Goal: Transaction & Acquisition: Obtain resource

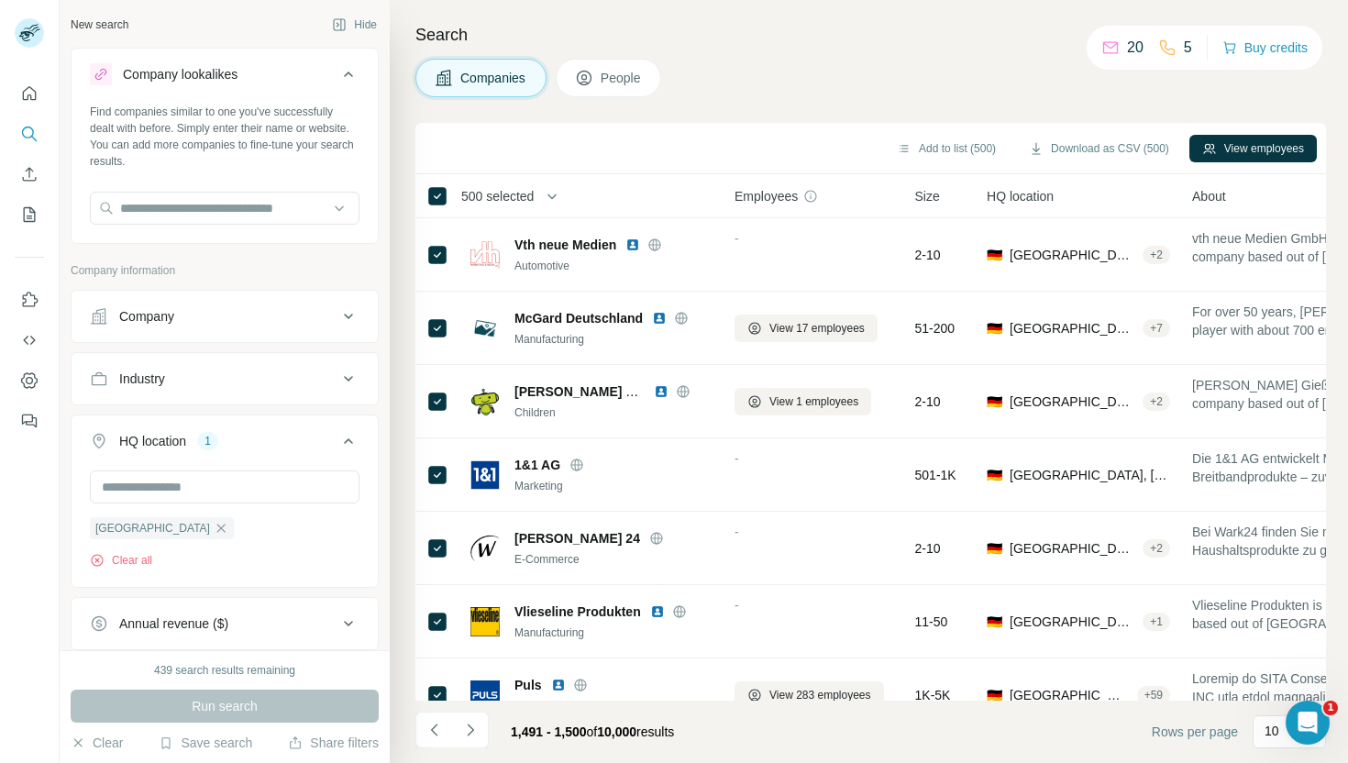
scroll to position [251, 0]
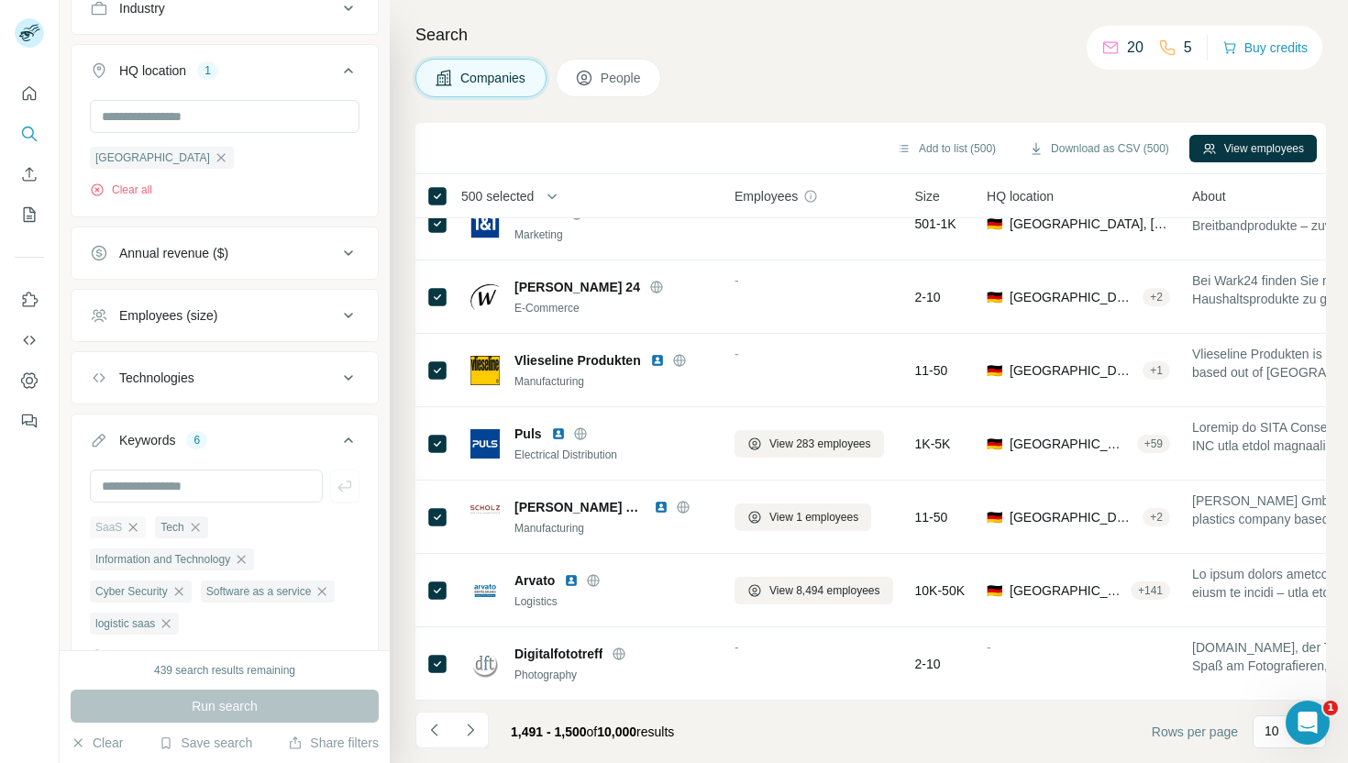
click at [132, 523] on icon "button" at bounding box center [133, 527] width 8 height 8
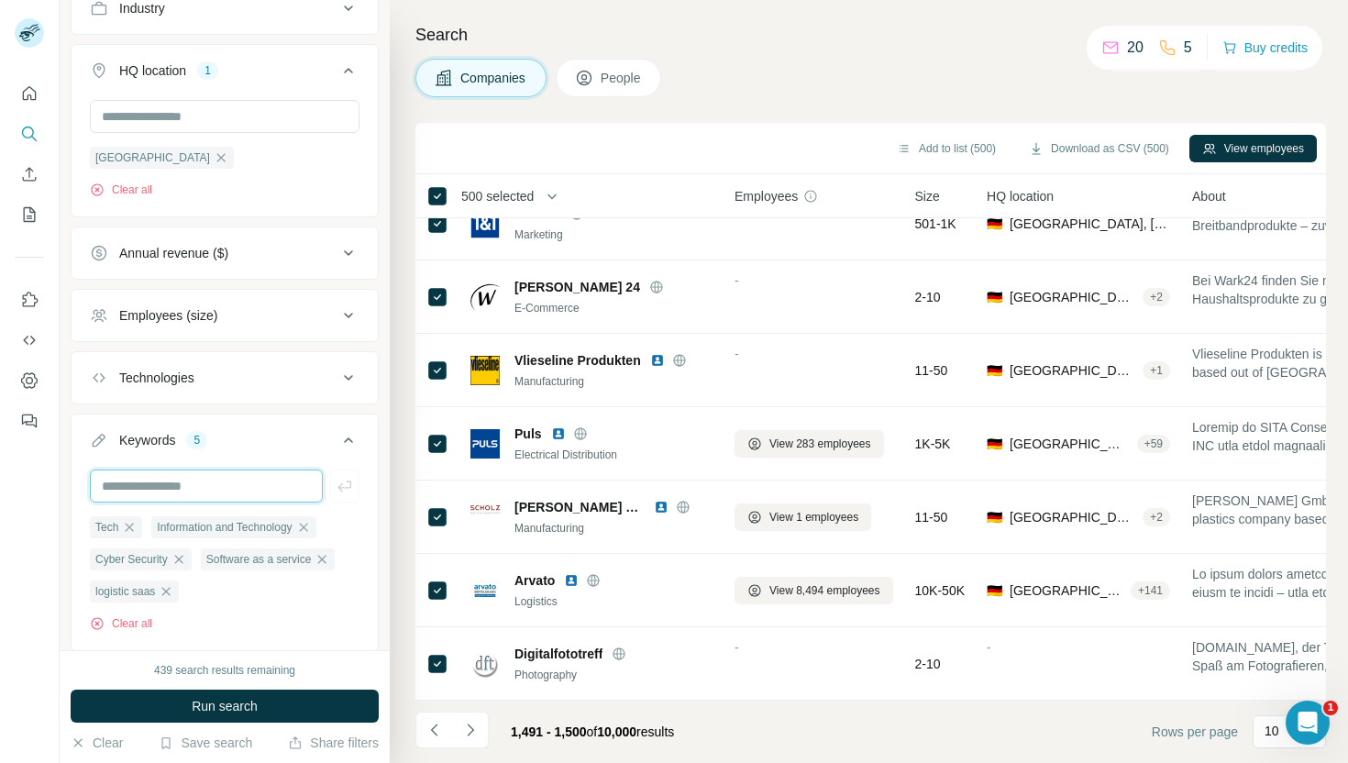
click at [144, 477] on input "text" at bounding box center [206, 486] width 233 height 33
type input "****"
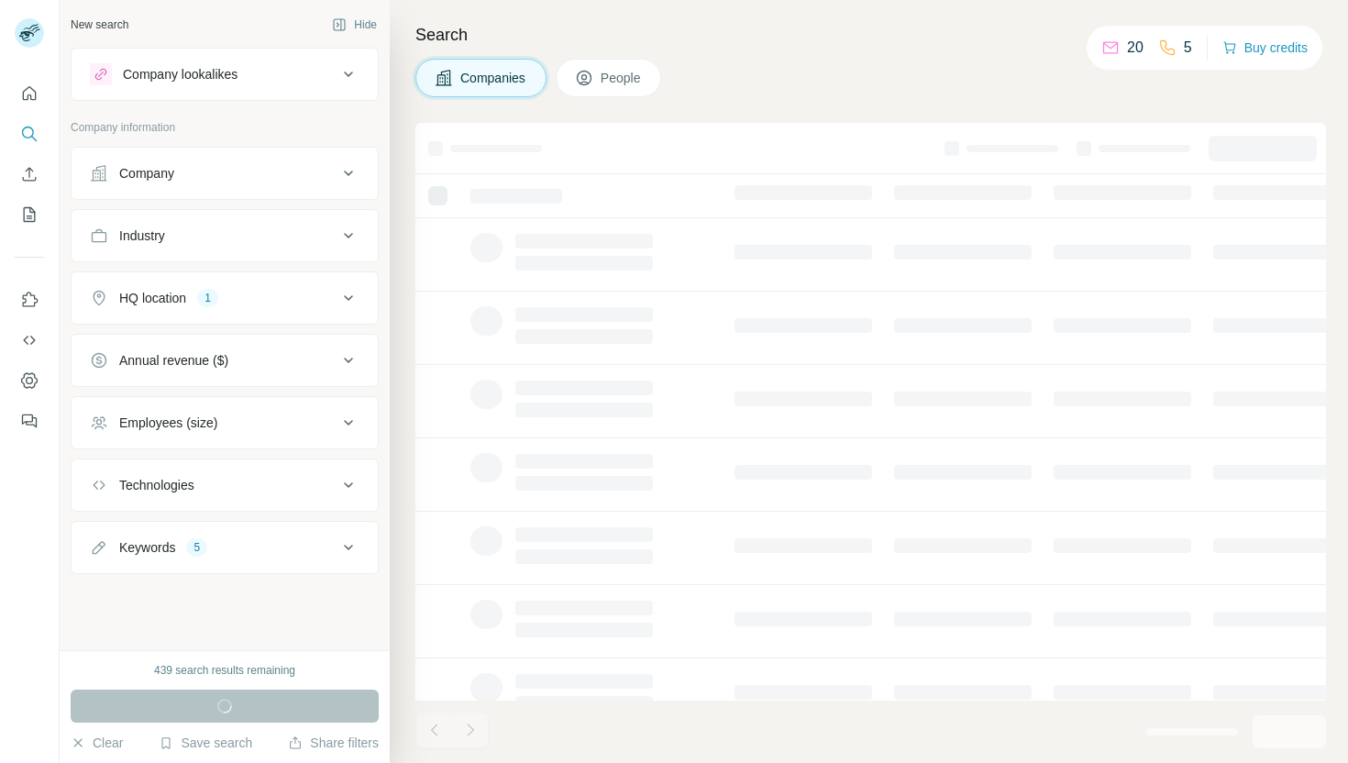
click at [338, 546] on icon at bounding box center [349, 548] width 22 height 22
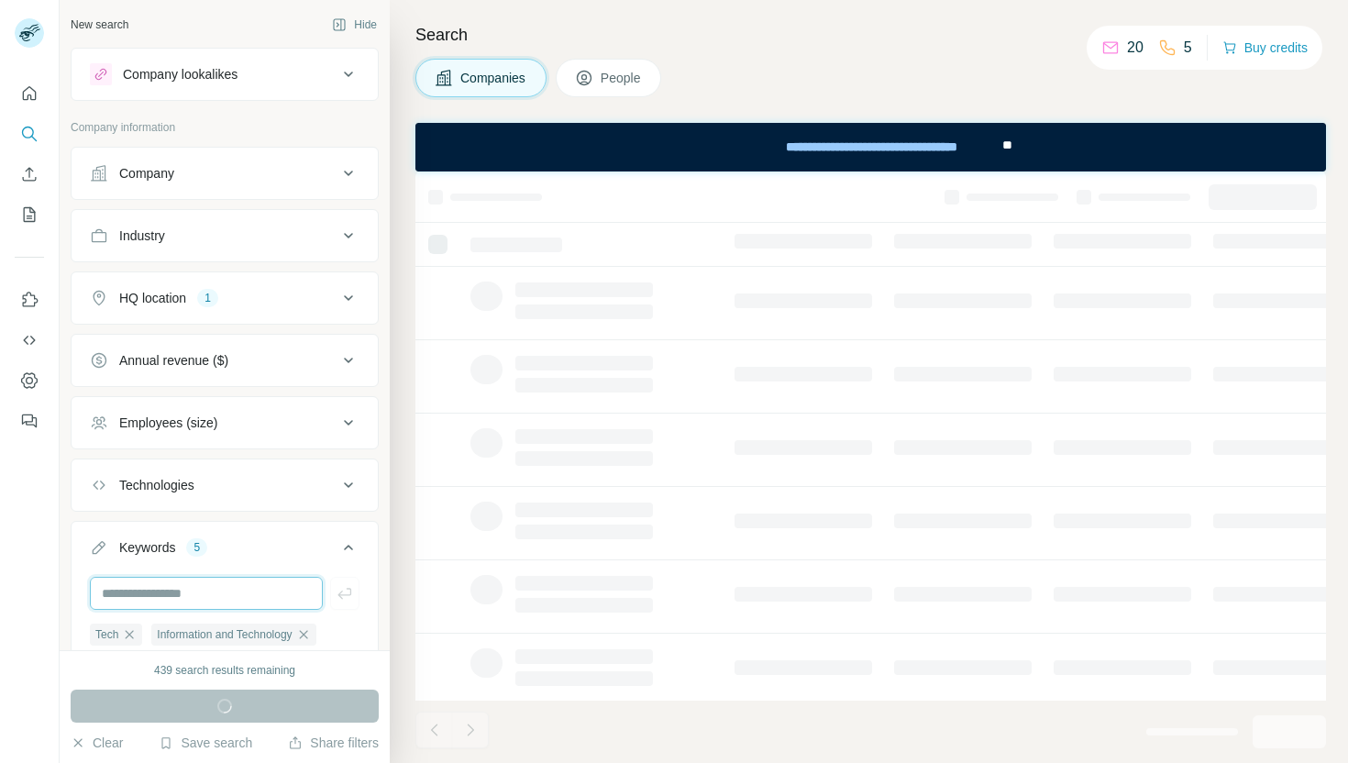
click at [244, 594] on input "text" at bounding box center [206, 593] width 233 height 33
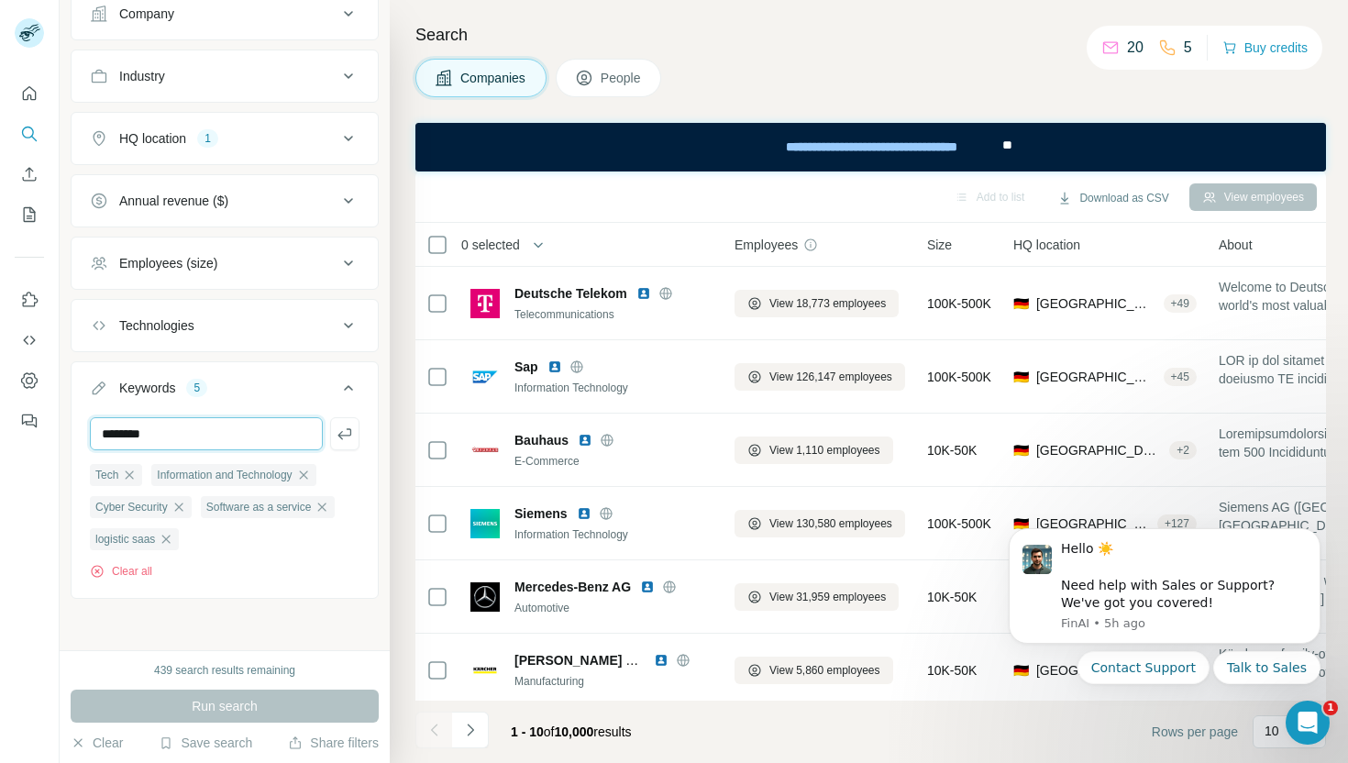
type input "********"
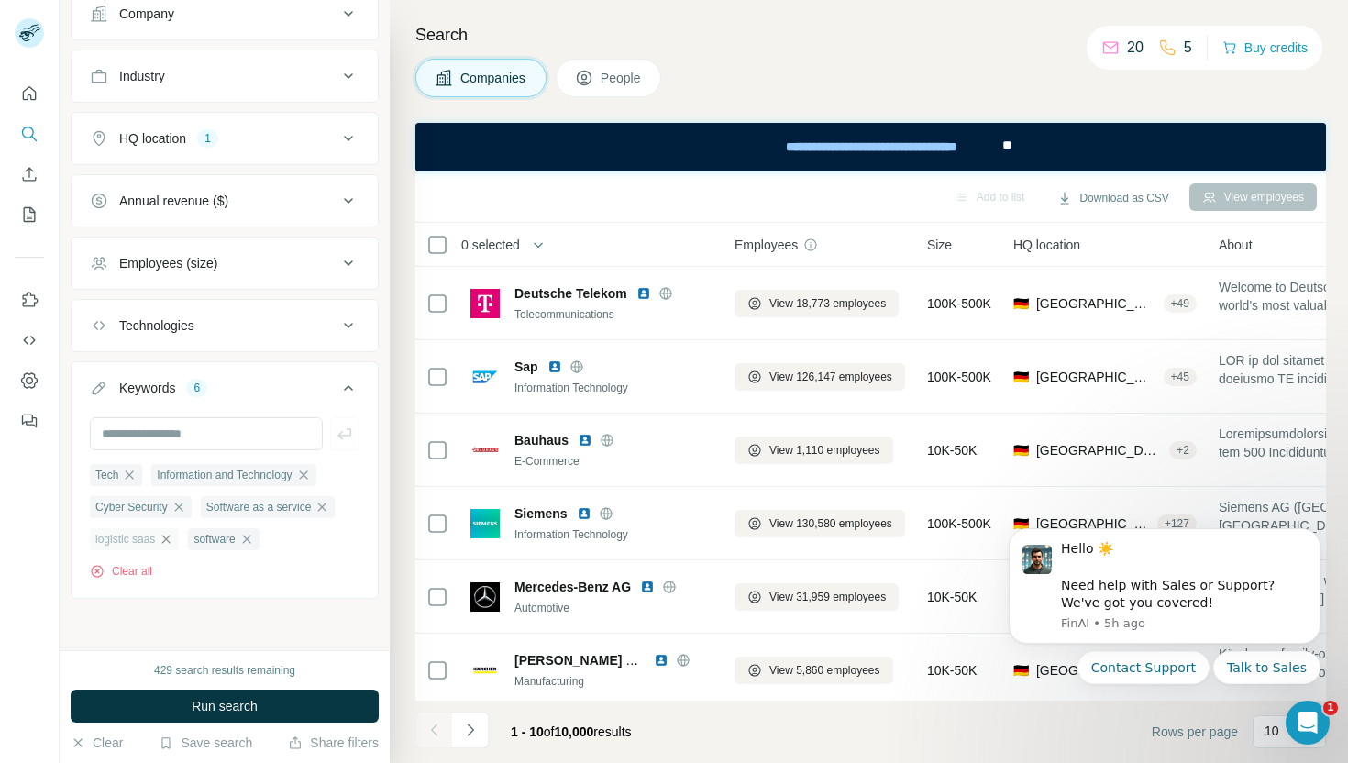
click at [166, 539] on icon "button" at bounding box center [166, 539] width 15 height 15
click at [317, 507] on icon "button" at bounding box center [322, 507] width 15 height 15
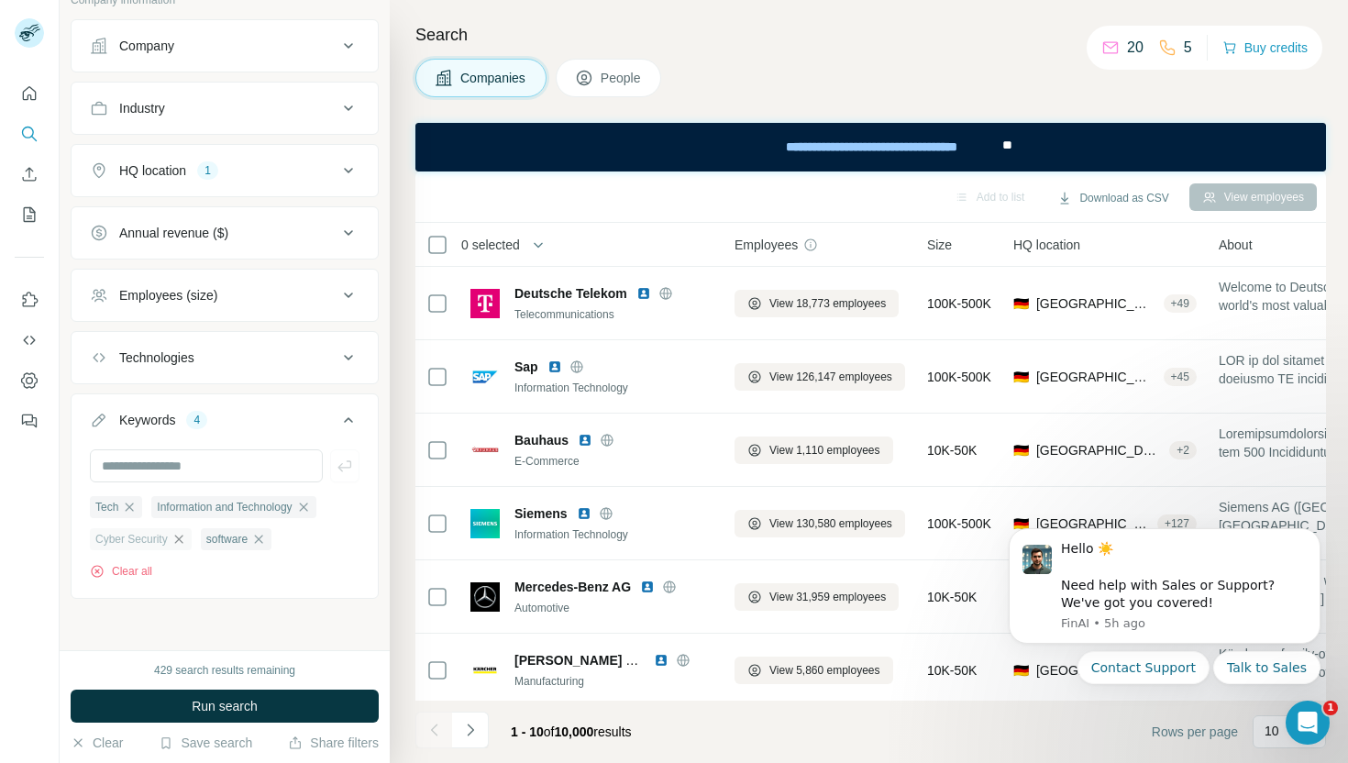
scroll to position [128, 0]
click at [130, 506] on icon "button" at bounding box center [129, 507] width 15 height 15
click at [238, 504] on icon "button" at bounding box center [241, 507] width 15 height 15
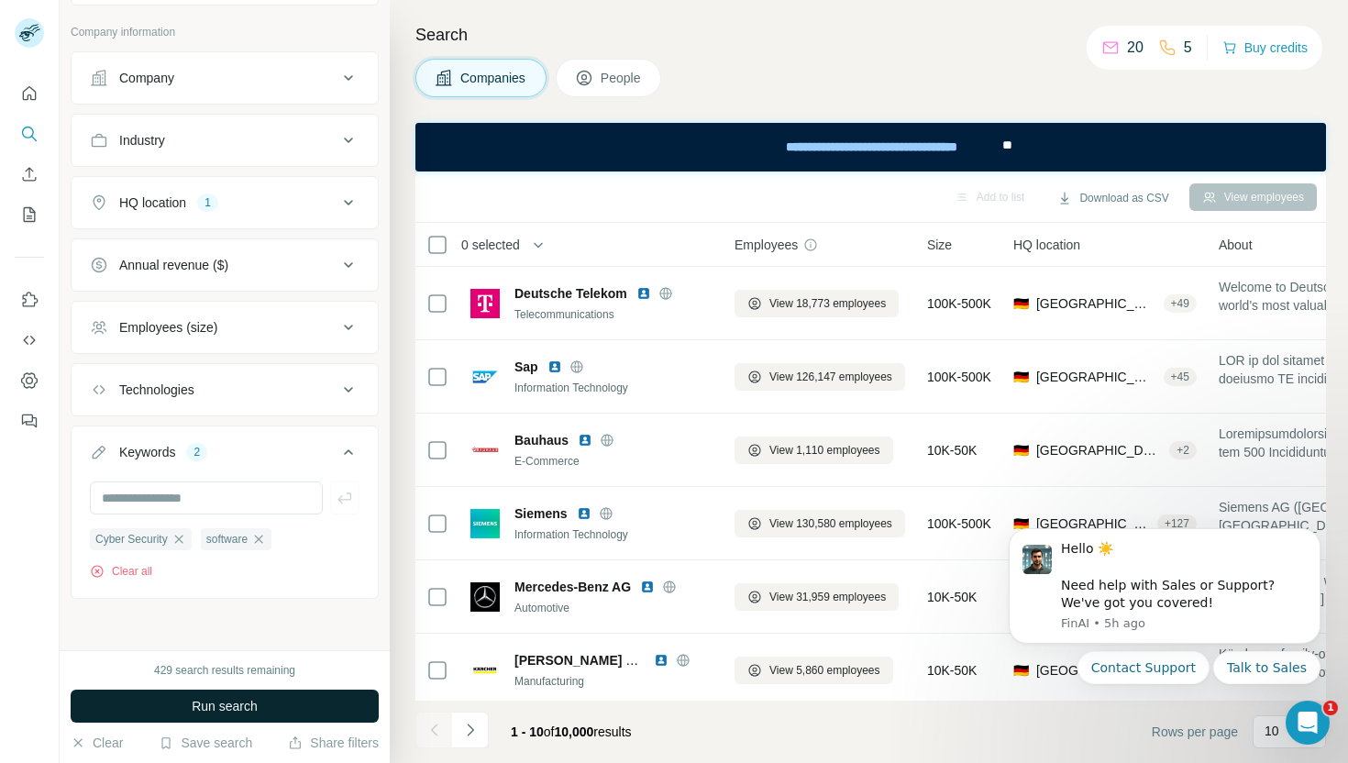
click at [249, 705] on span "Run search" at bounding box center [225, 706] width 66 height 18
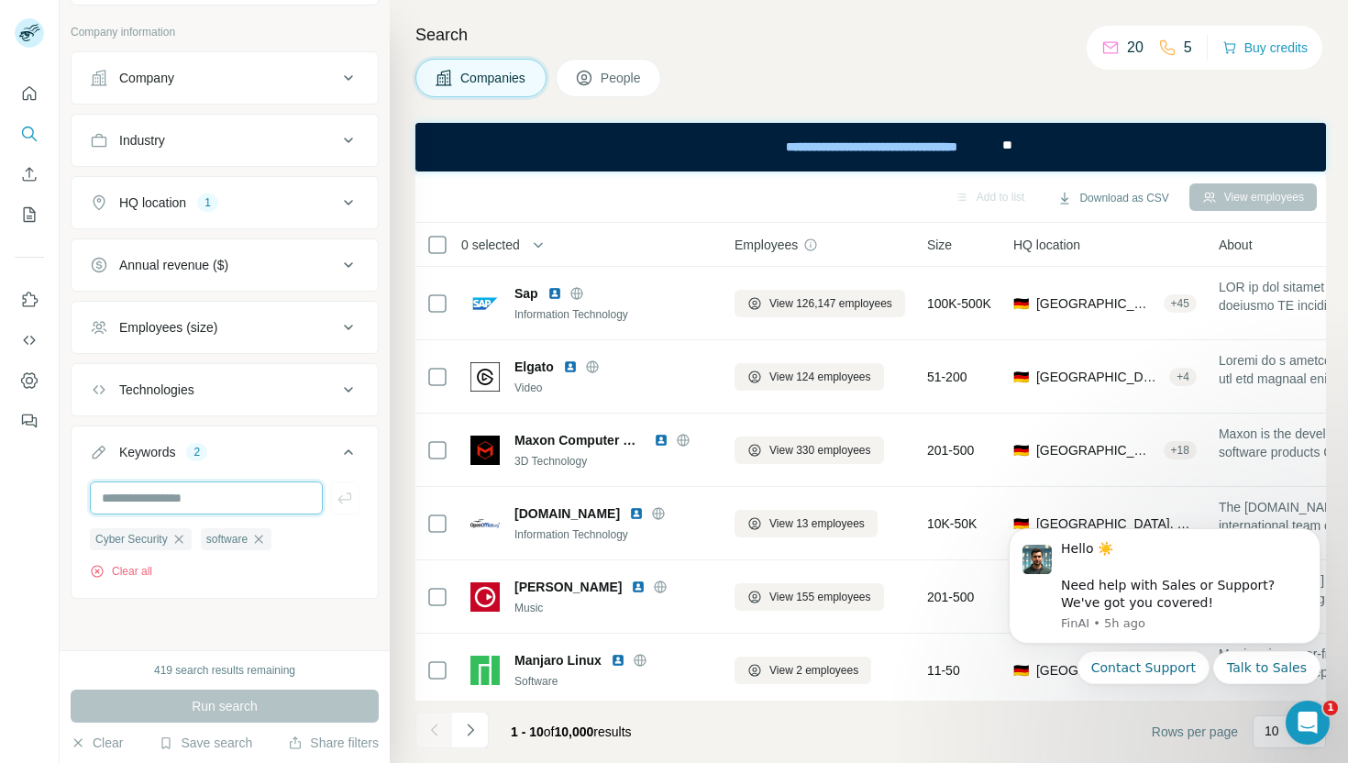
click at [234, 502] on input "text" at bounding box center [206, 498] width 233 height 33
type input "*******"
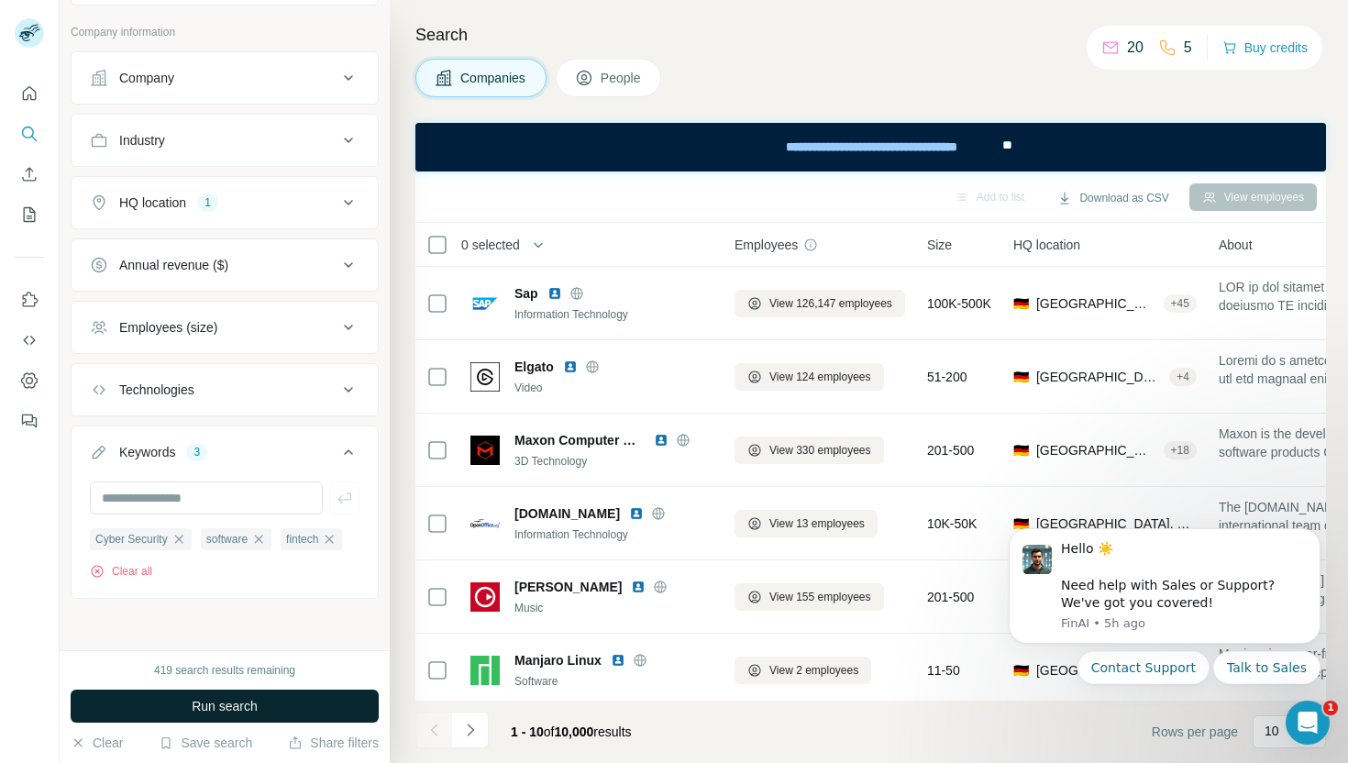
click at [219, 715] on button "Run search" at bounding box center [225, 706] width 308 height 33
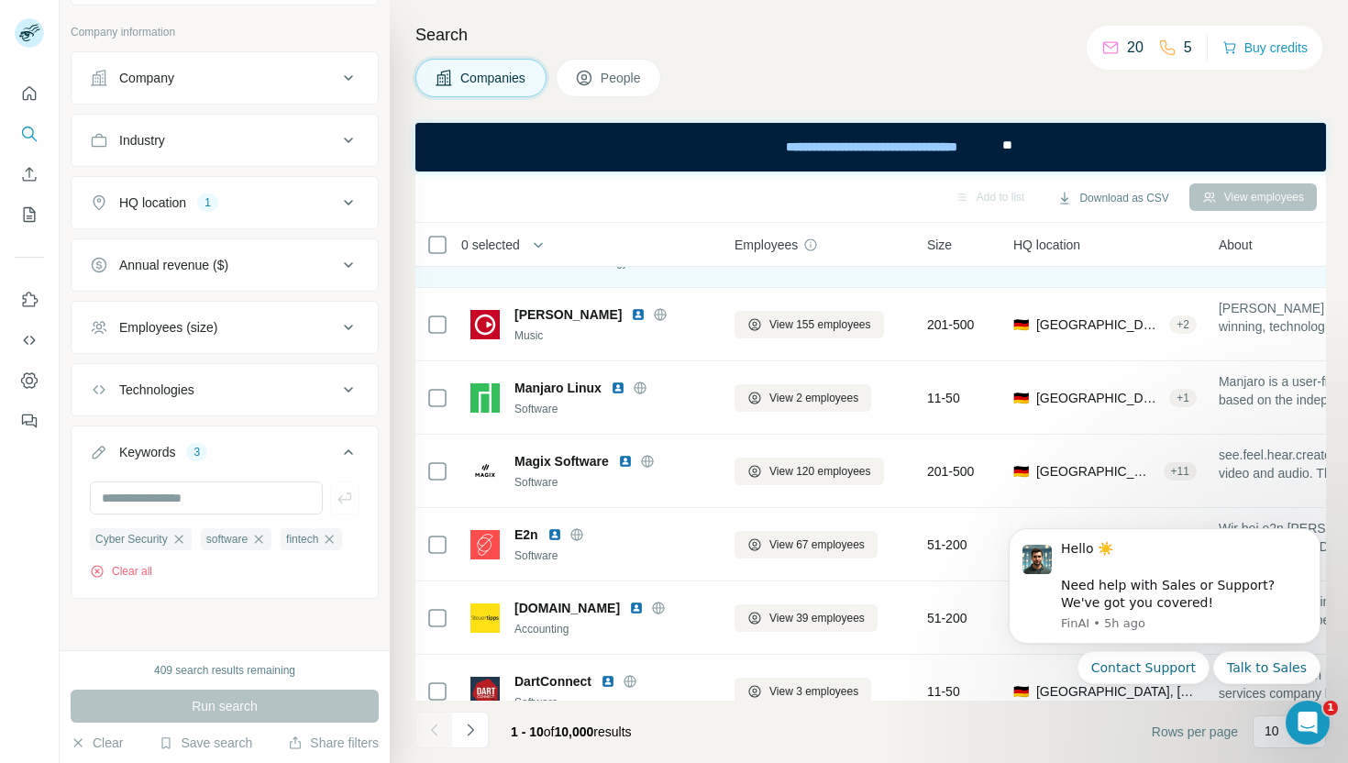
scroll to position [300, 0]
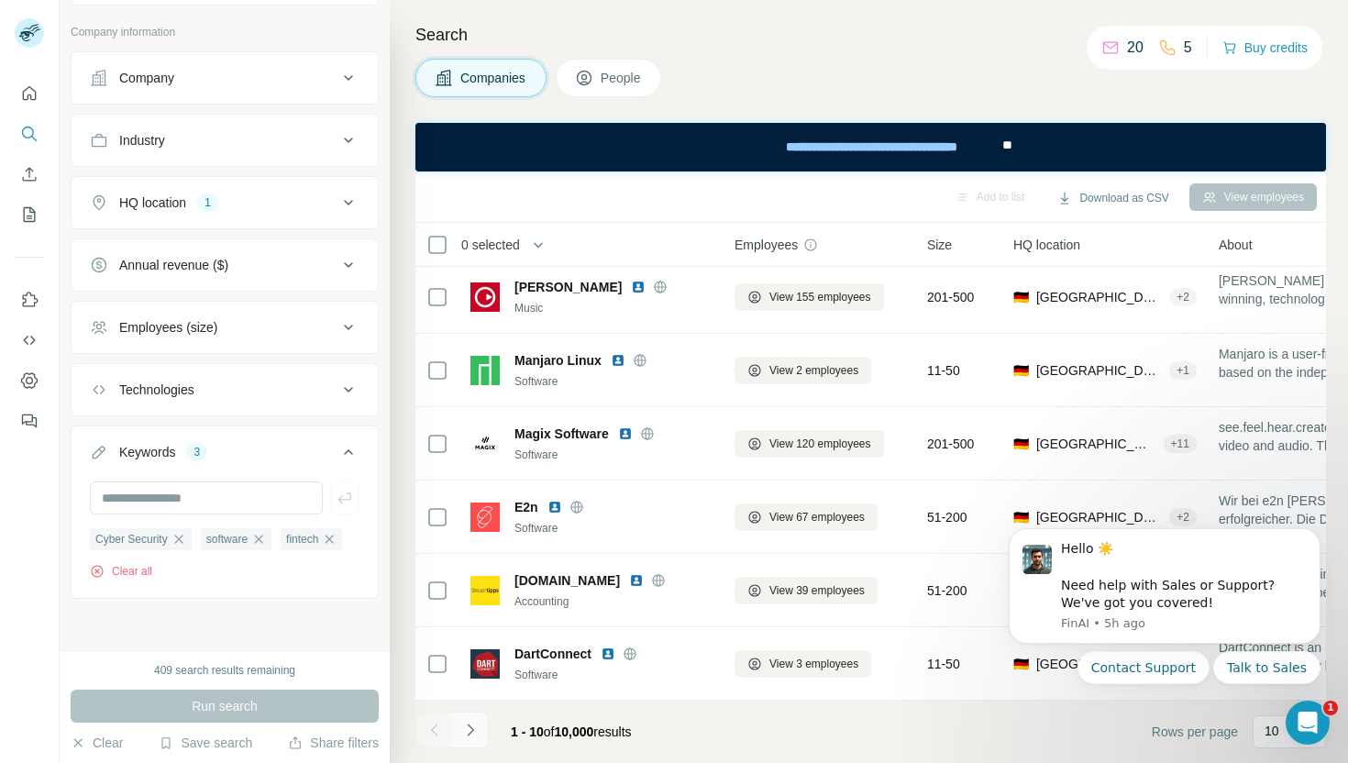
click at [471, 732] on icon "Navigate to next page" at bounding box center [470, 730] width 6 height 12
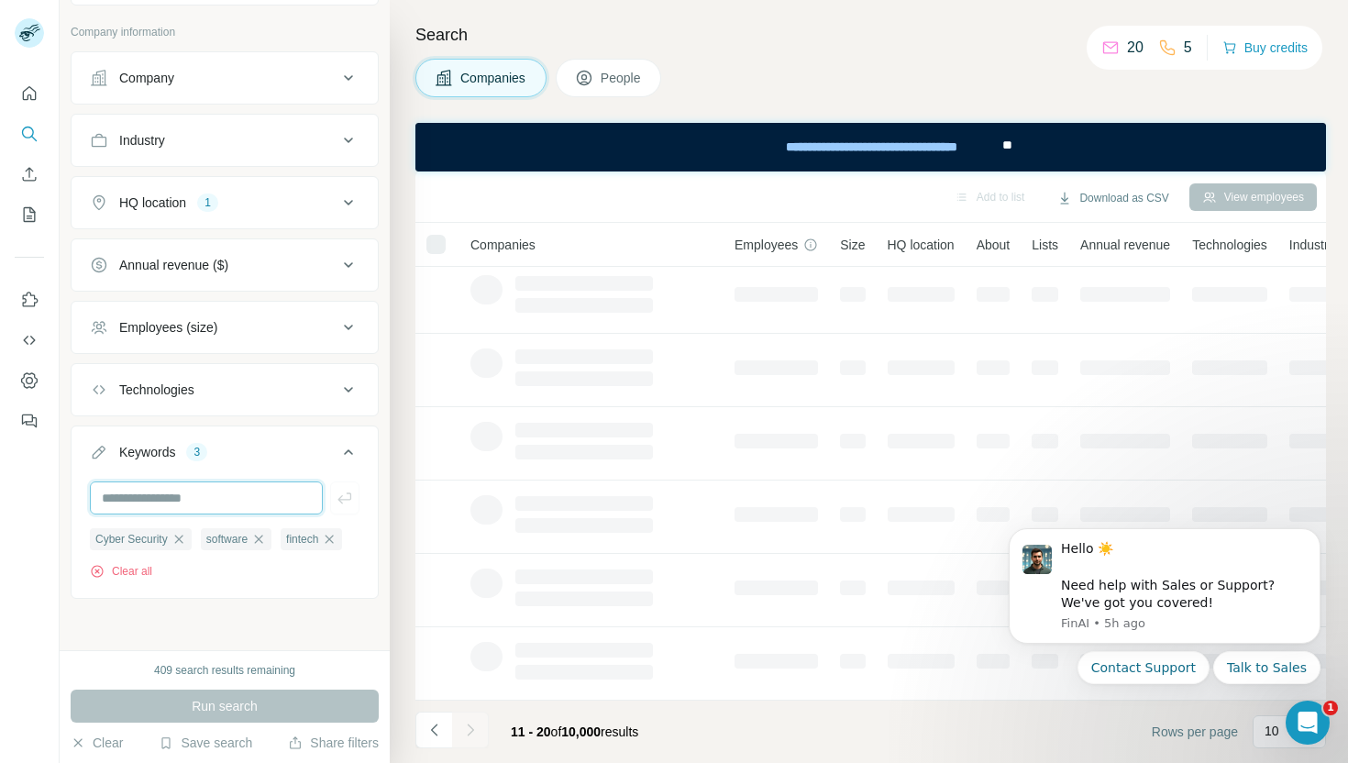
click at [294, 499] on input "text" at bounding box center [206, 498] width 233 height 33
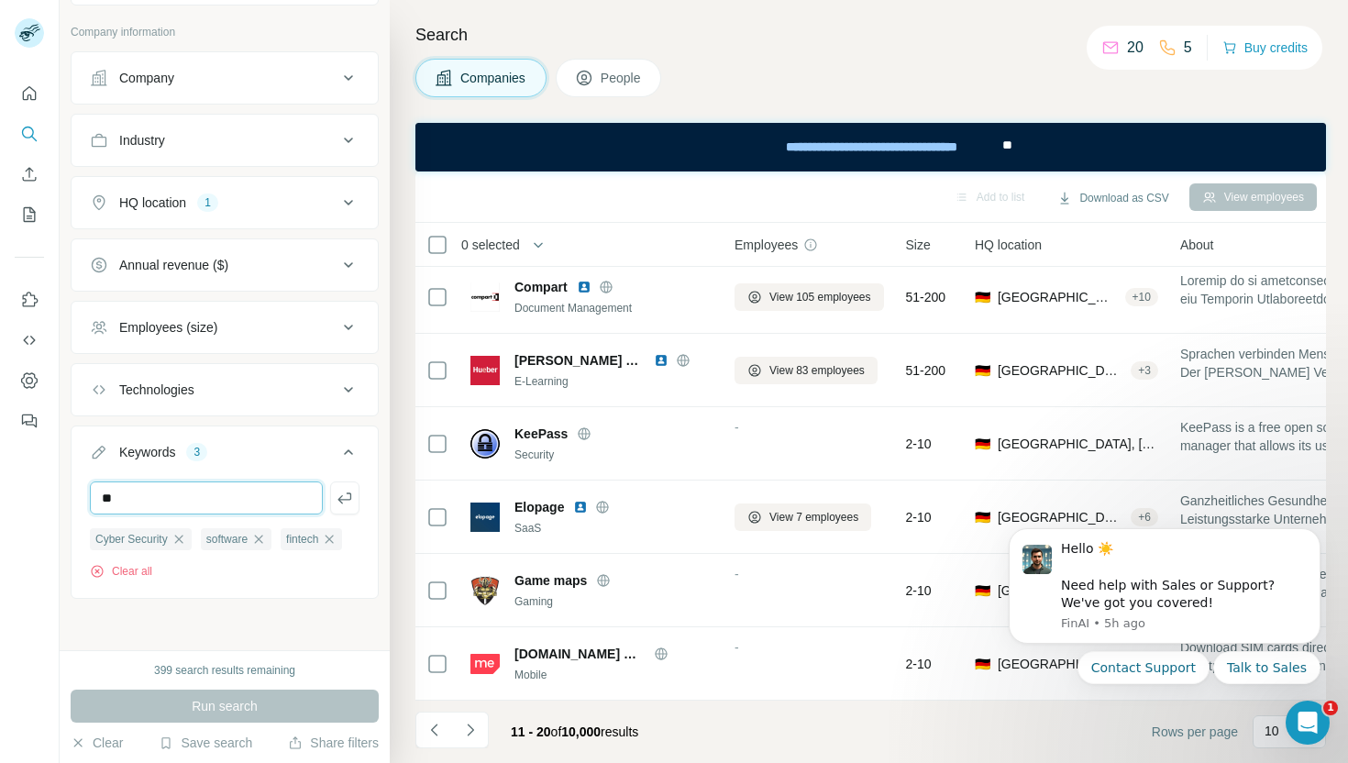
type input "*"
type input "**********"
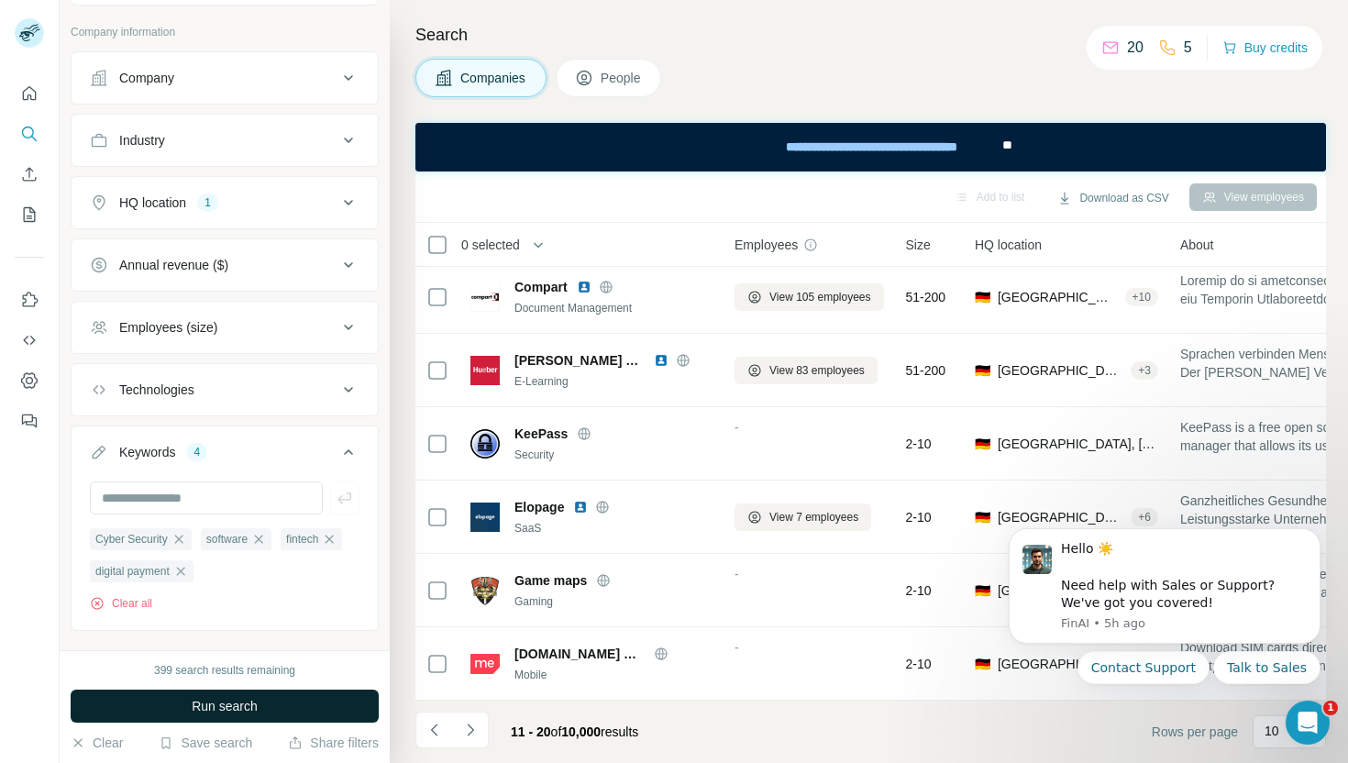
click at [251, 704] on span "Run search" at bounding box center [225, 706] width 66 height 18
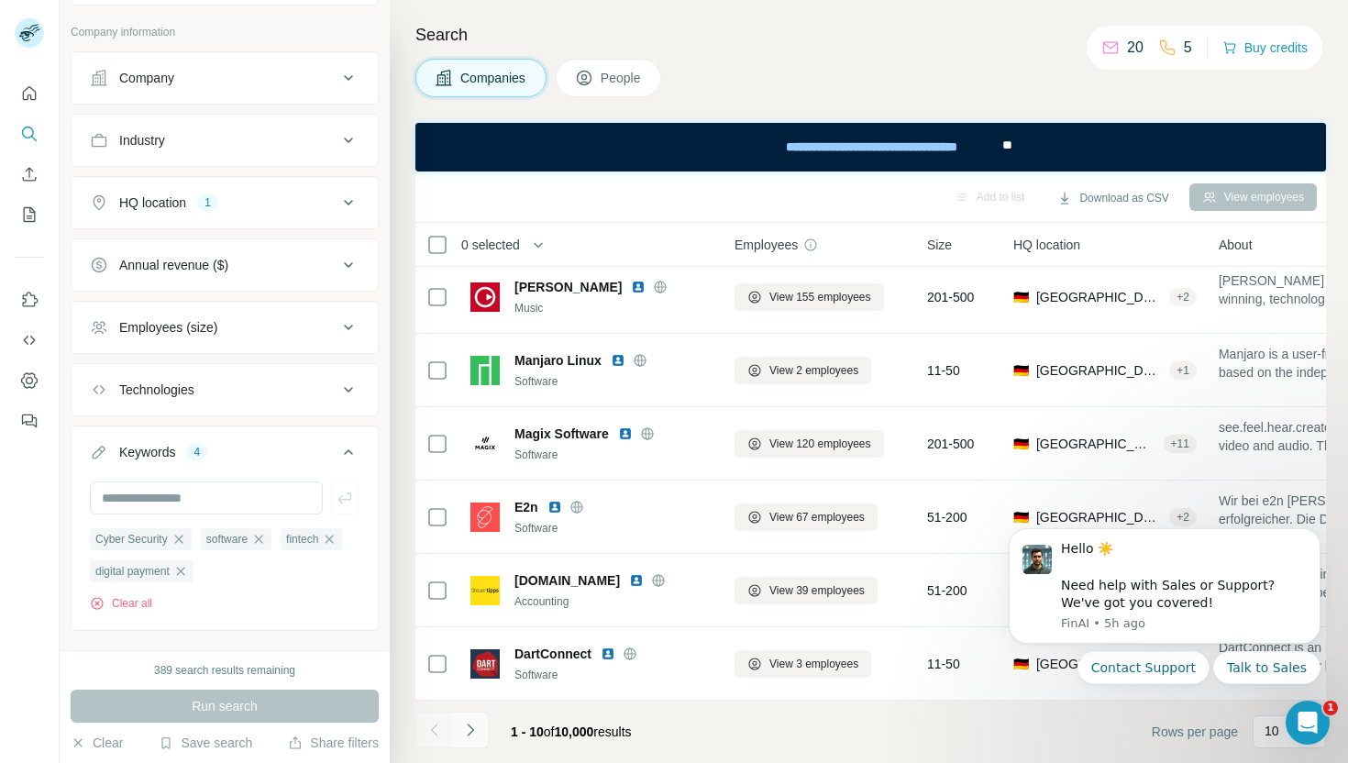
click at [477, 732] on icon "Navigate to next page" at bounding box center [470, 730] width 18 height 18
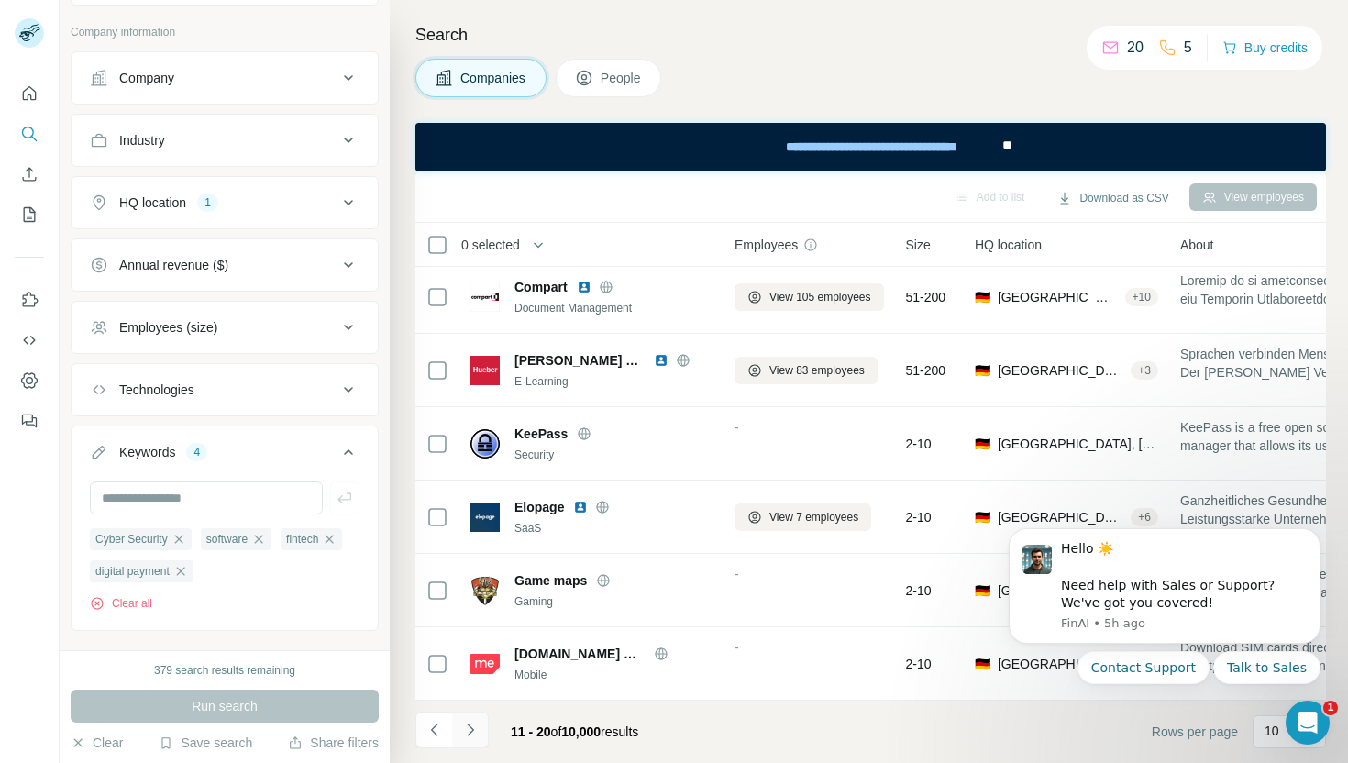
click at [464, 730] on icon "Navigate to next page" at bounding box center [470, 730] width 18 height 18
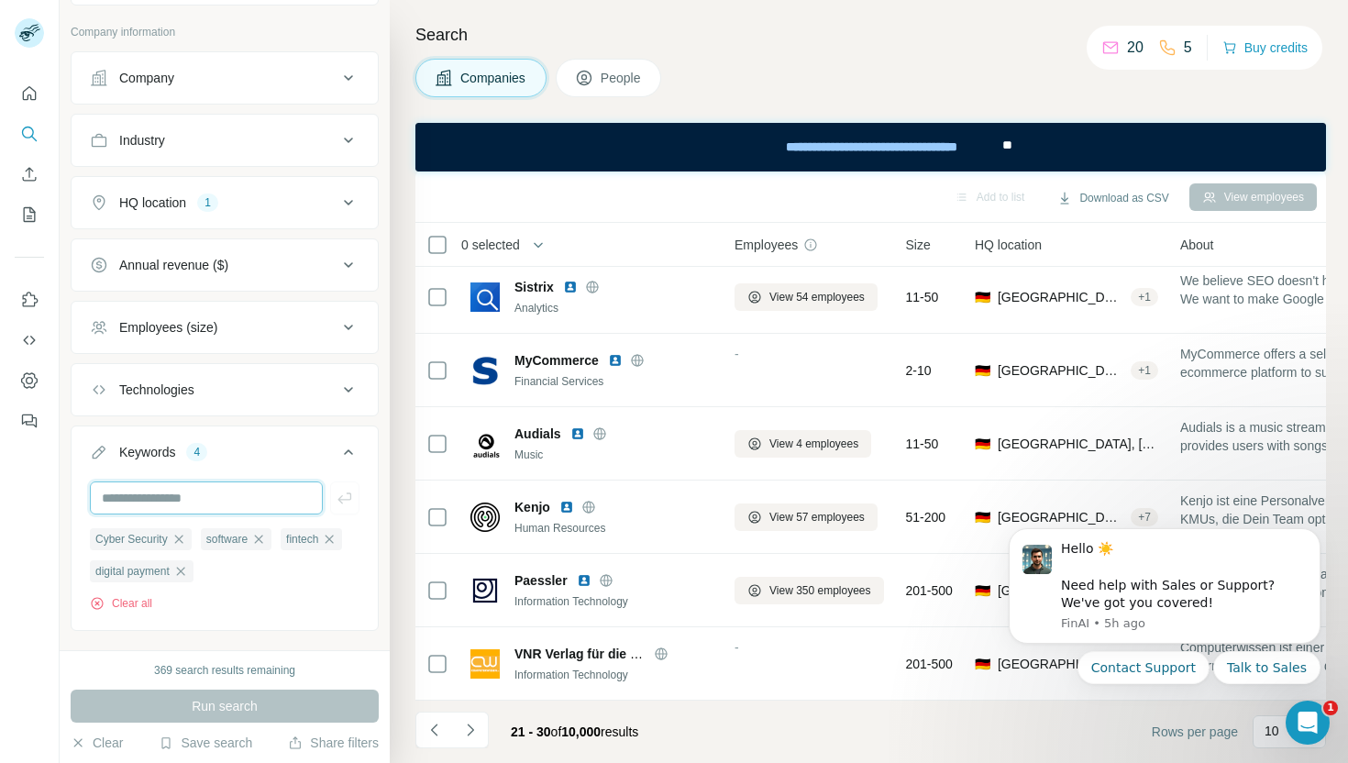
click at [263, 499] on input "text" at bounding box center [206, 498] width 233 height 33
type input "**********"
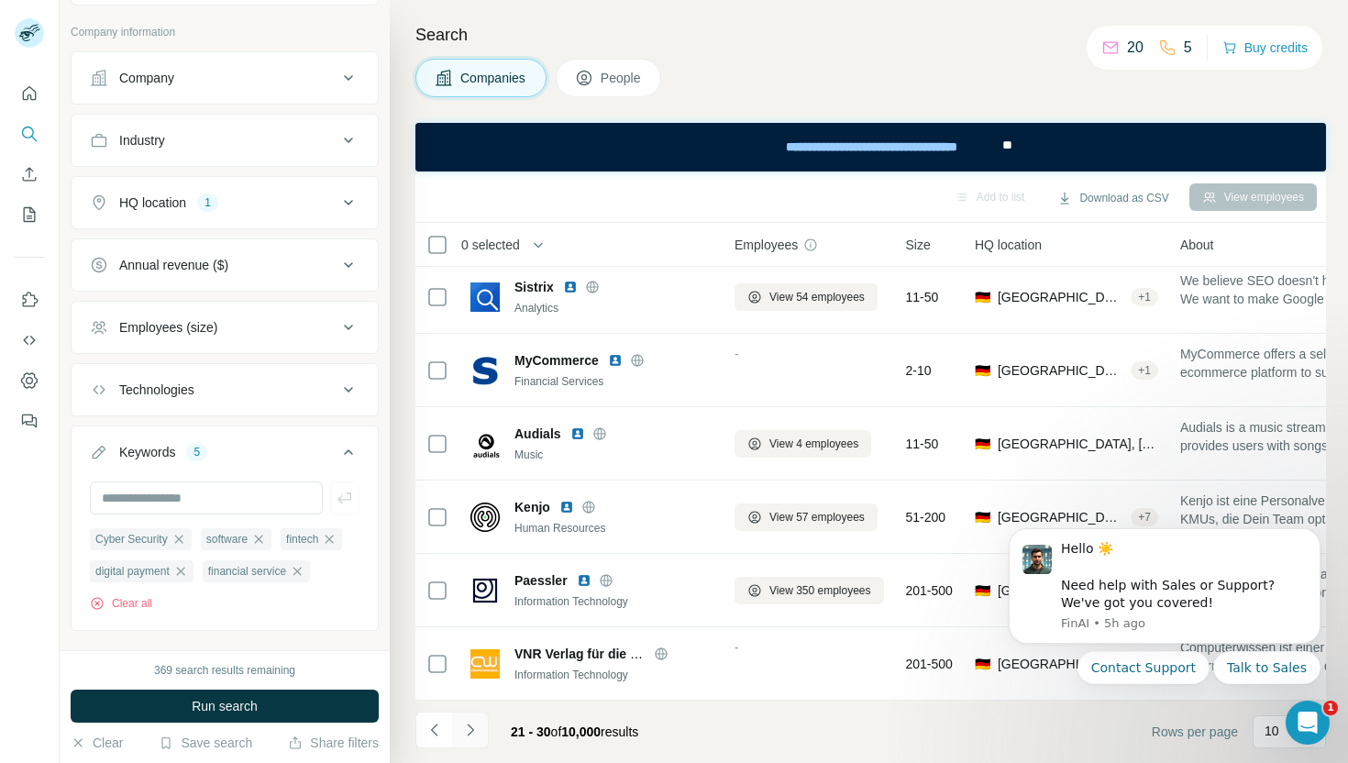
click at [469, 733] on icon "Navigate to next page" at bounding box center [470, 730] width 6 height 12
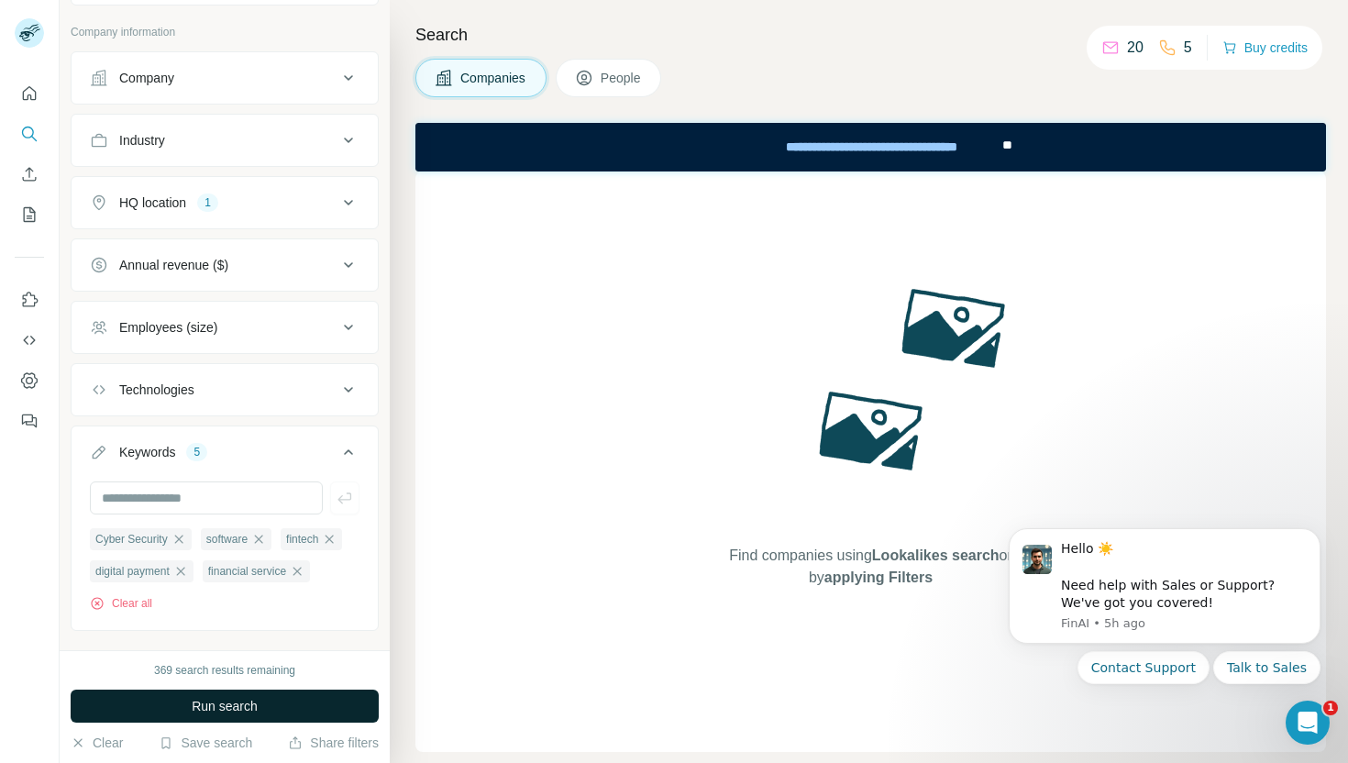
click at [263, 706] on button "Run search" at bounding box center [225, 706] width 308 height 33
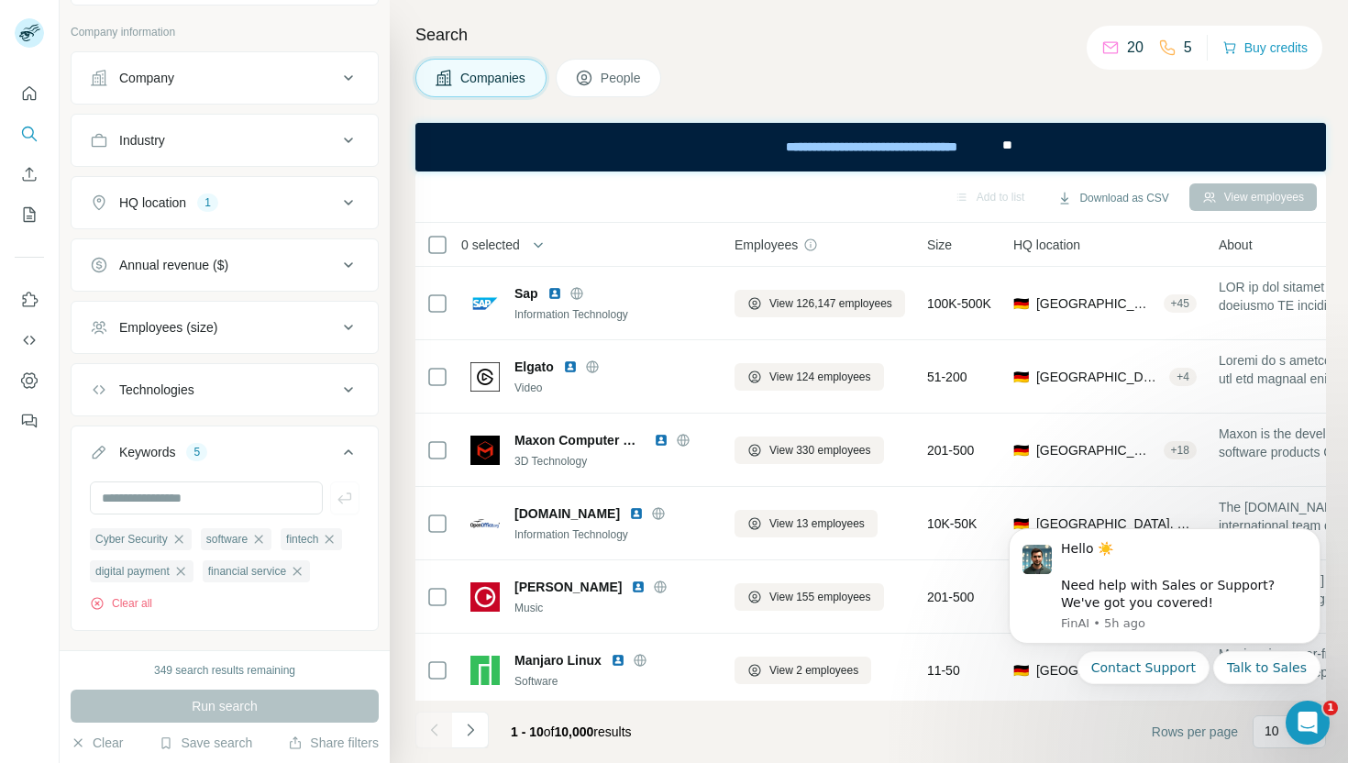
click at [449, 241] on div "0 selected" at bounding box center [485, 245] width 72 height 18
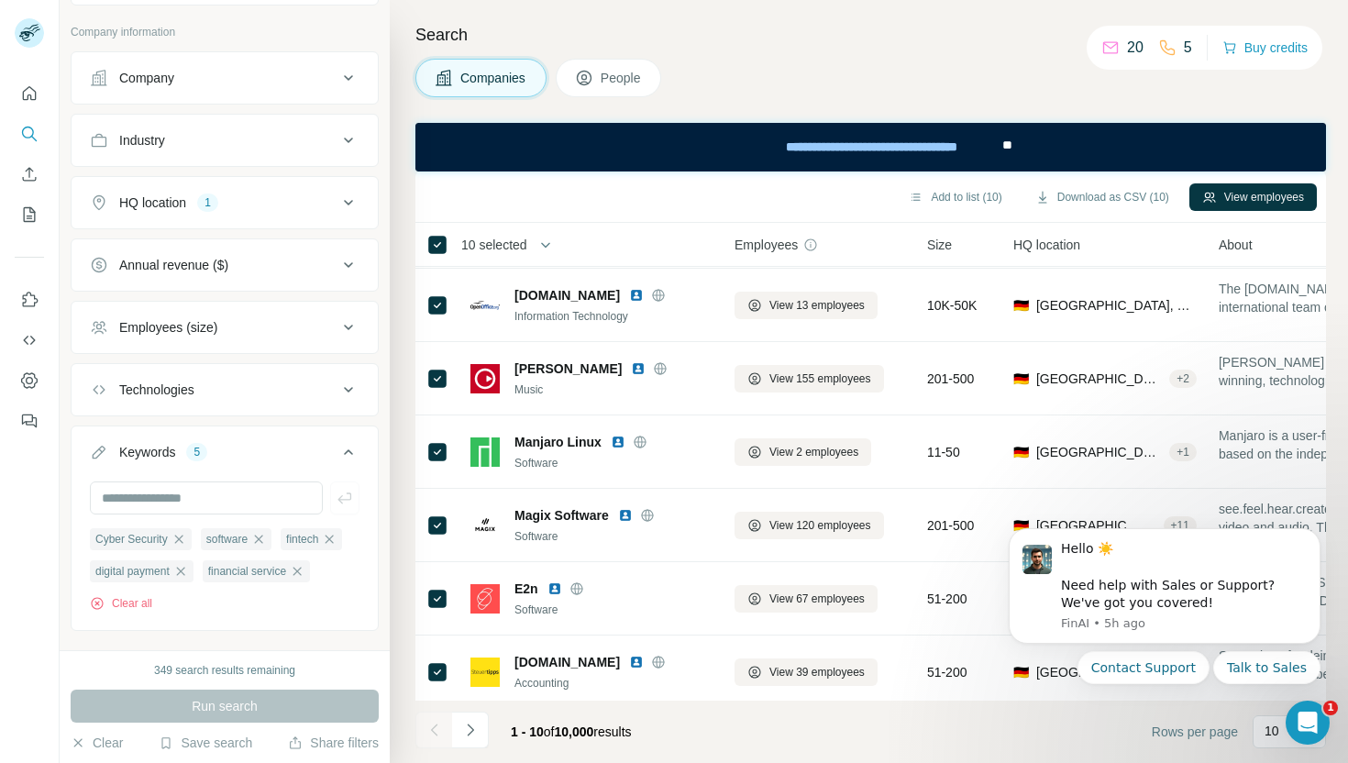
scroll to position [300, 0]
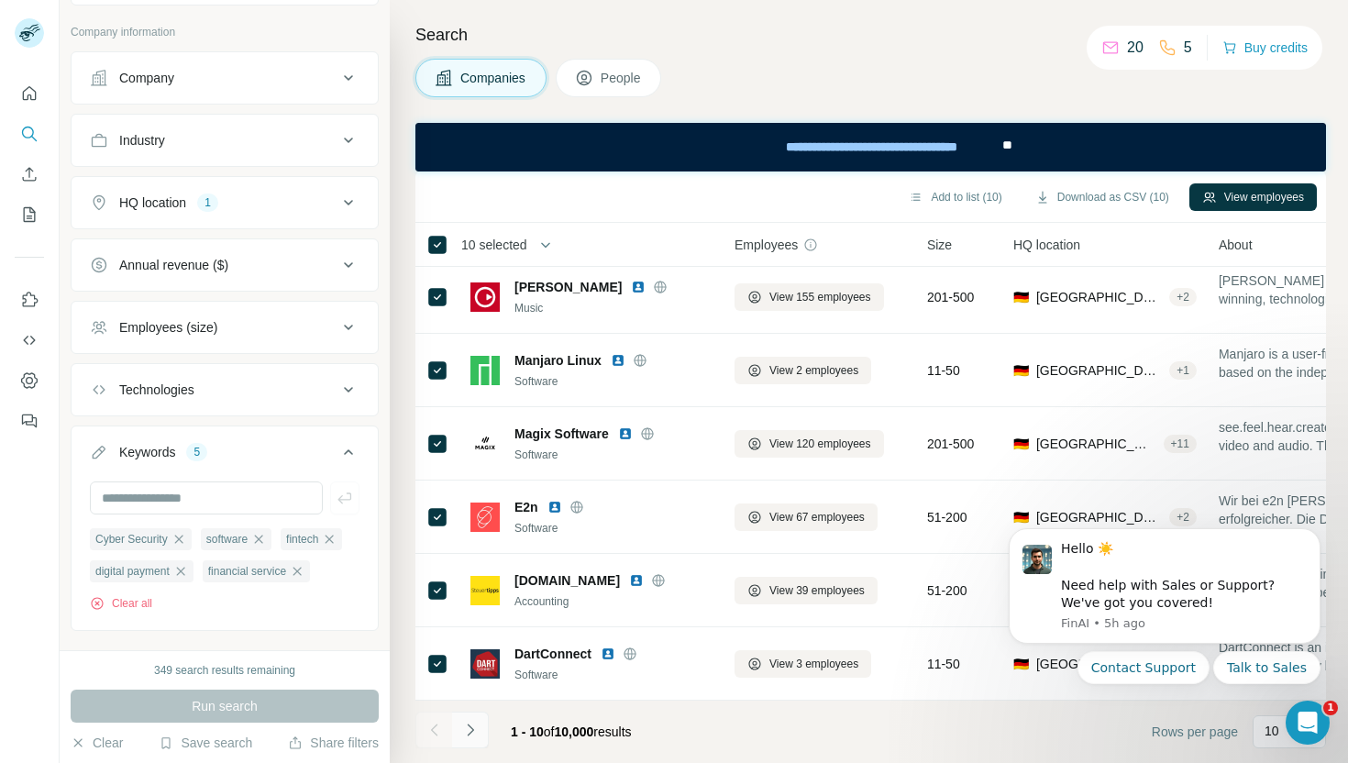
click at [471, 731] on icon "Navigate to next page" at bounding box center [470, 730] width 6 height 12
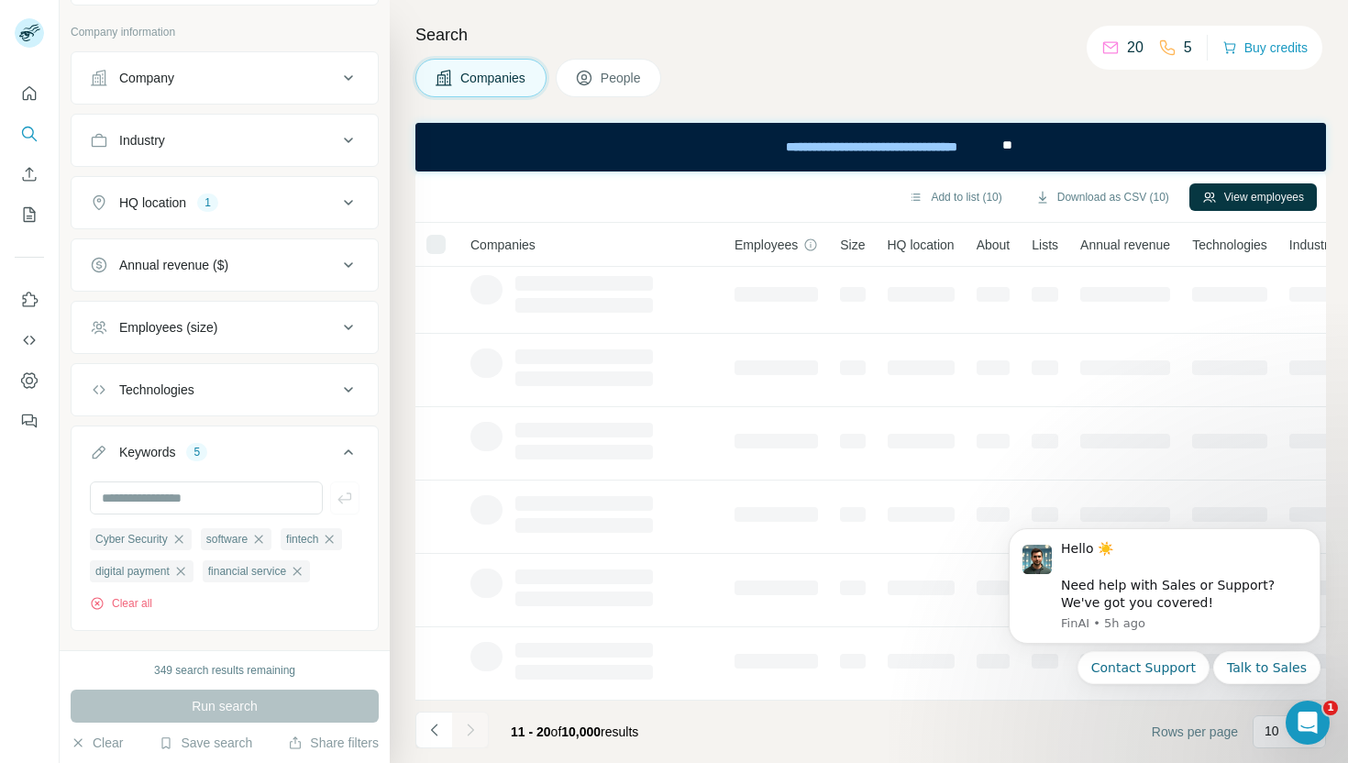
click at [475, 299] on div at bounding box center [487, 289] width 32 height 29
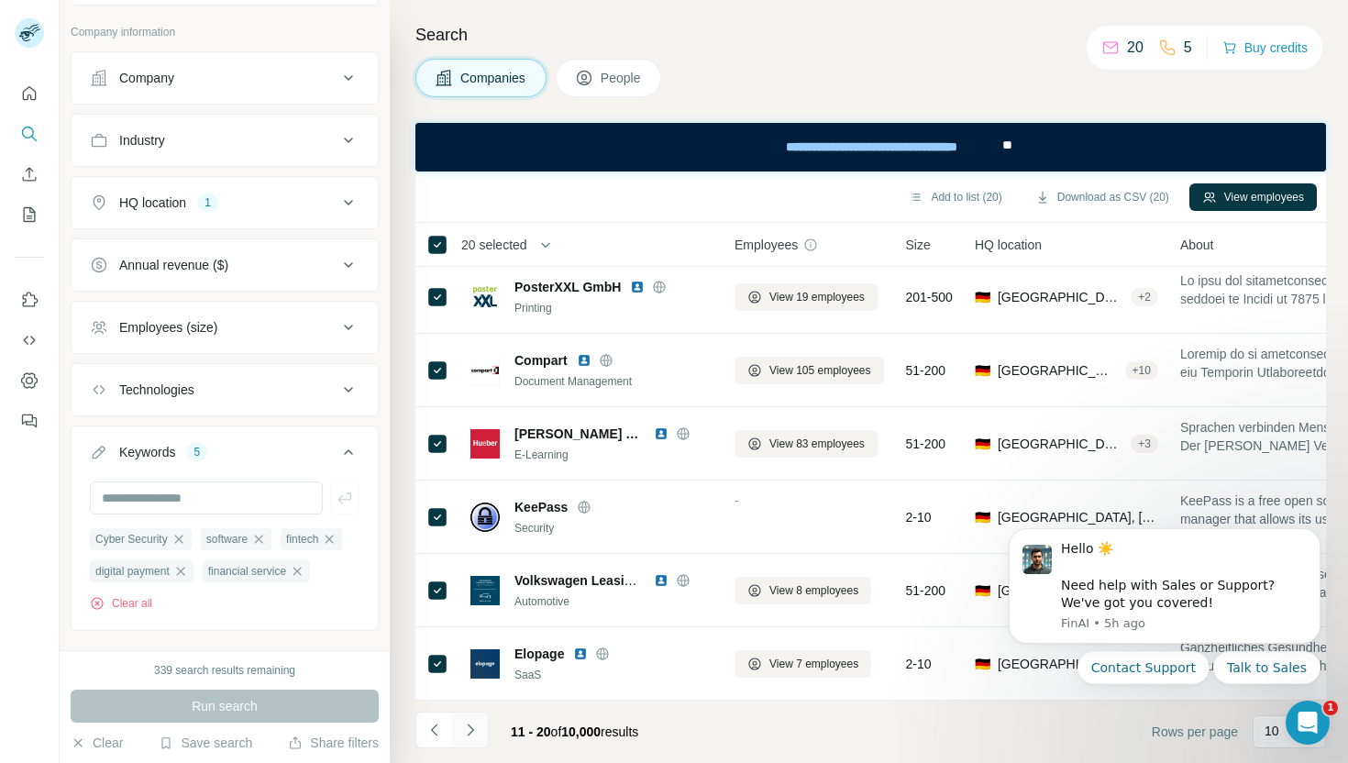
click at [473, 728] on icon "Navigate to next page" at bounding box center [470, 730] width 18 height 18
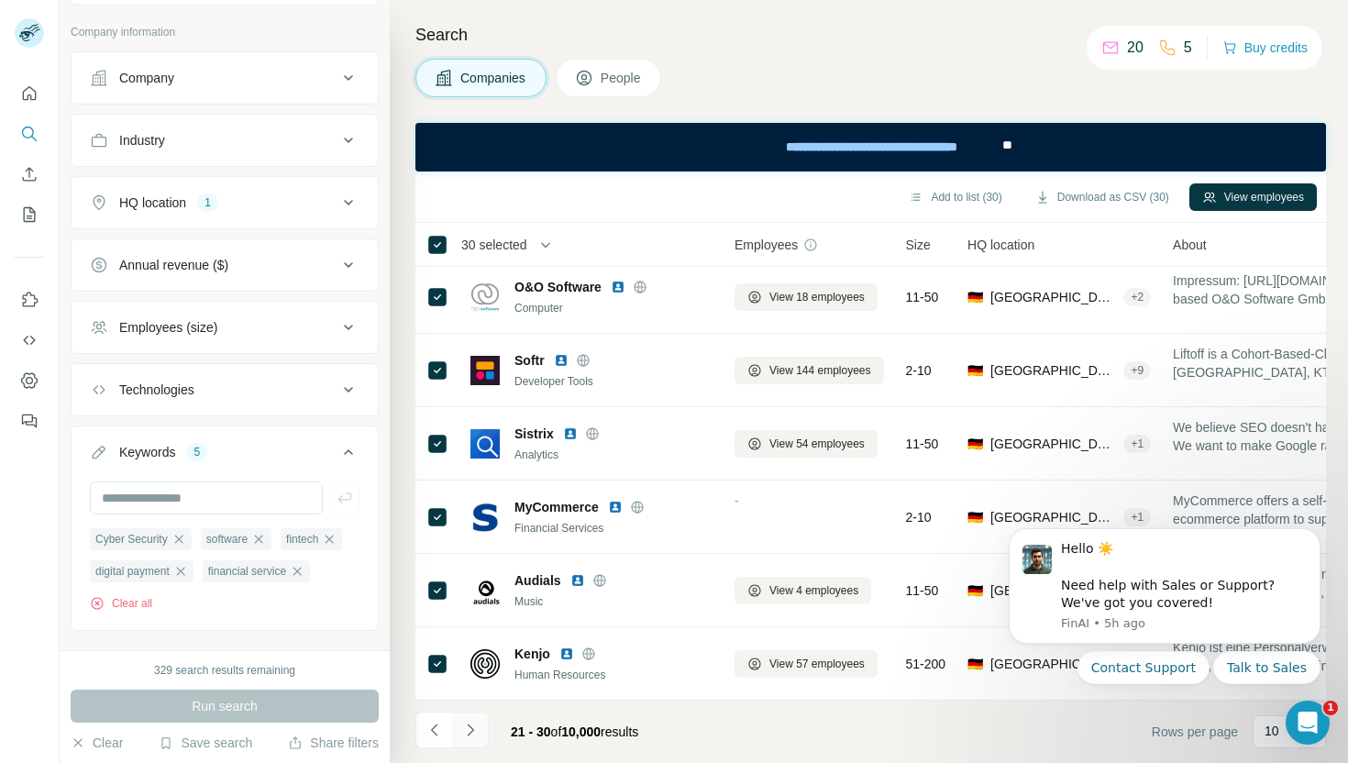
click at [471, 732] on icon "Navigate to next page" at bounding box center [470, 730] width 6 height 12
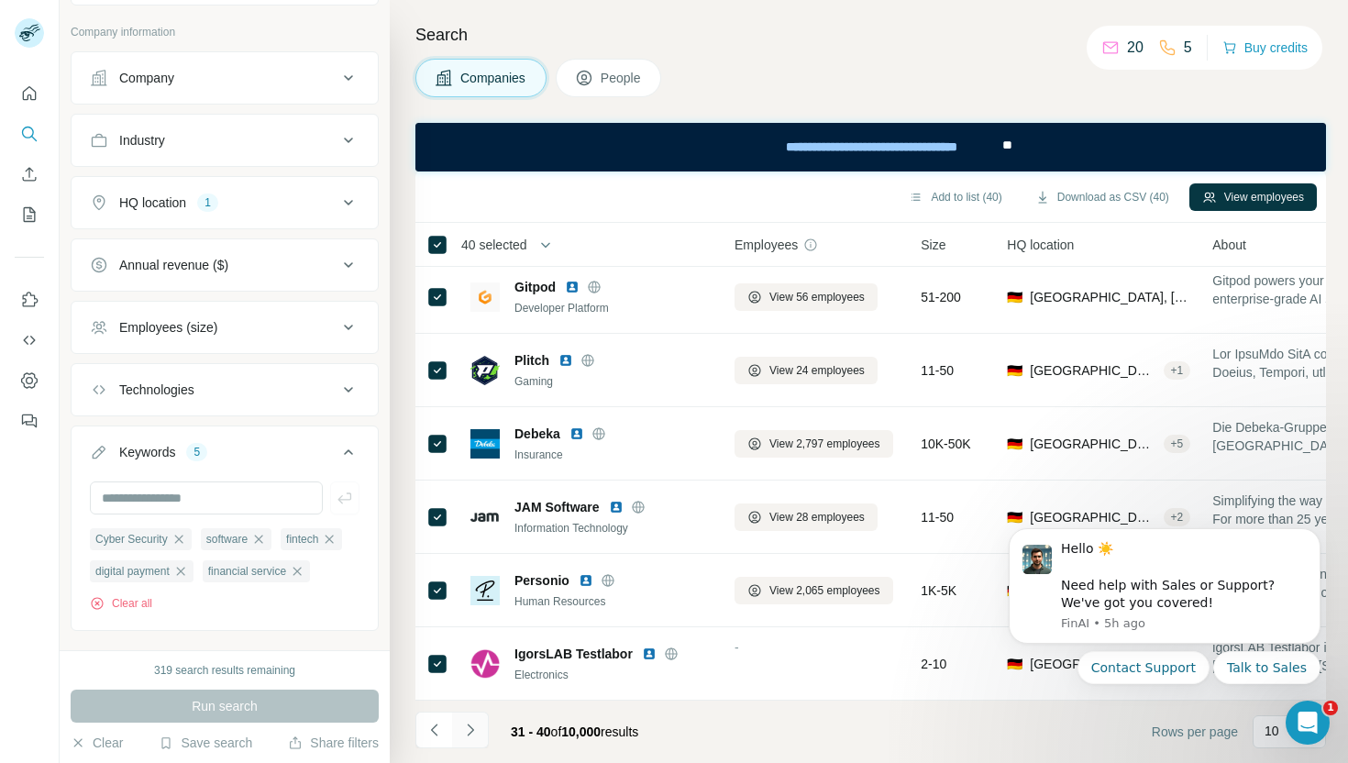
click at [471, 731] on icon "Navigate to next page" at bounding box center [470, 730] width 6 height 12
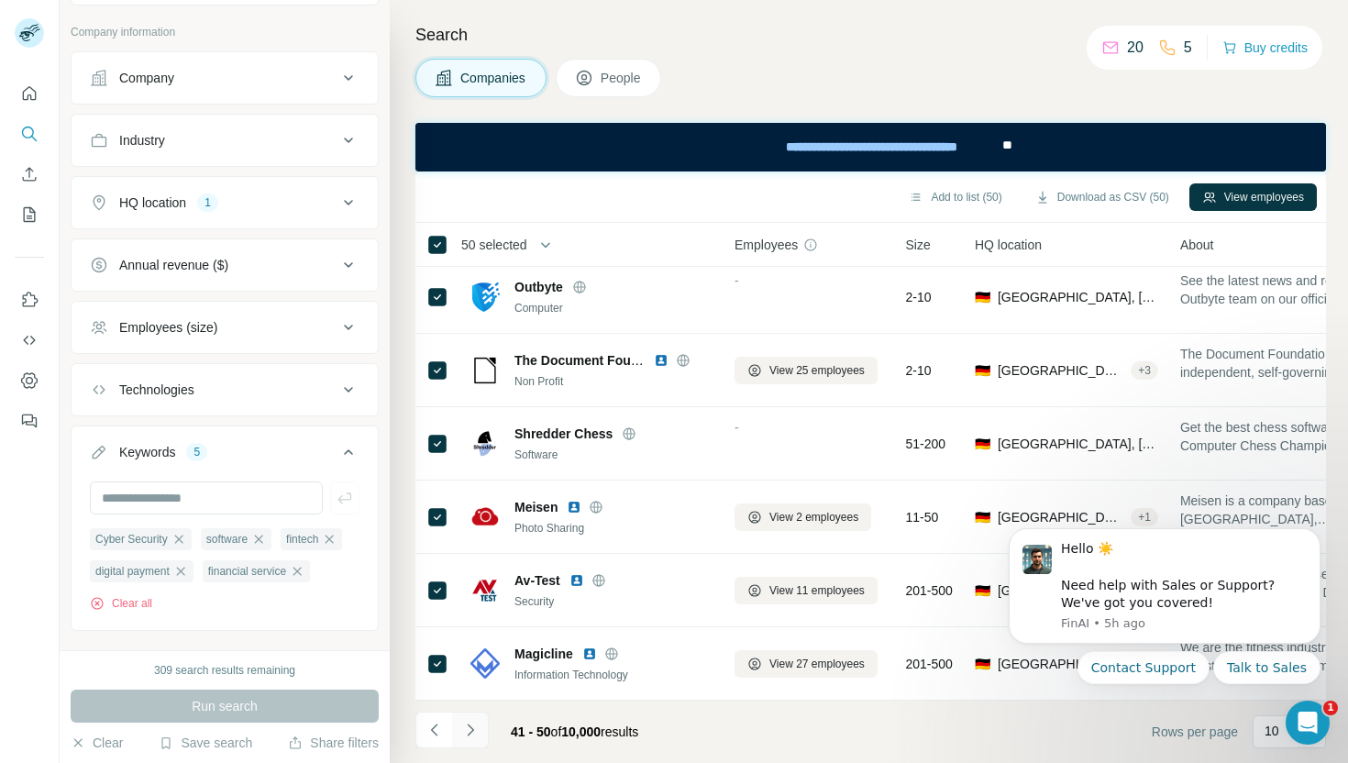
click at [471, 721] on icon "Navigate to next page" at bounding box center [470, 730] width 18 height 18
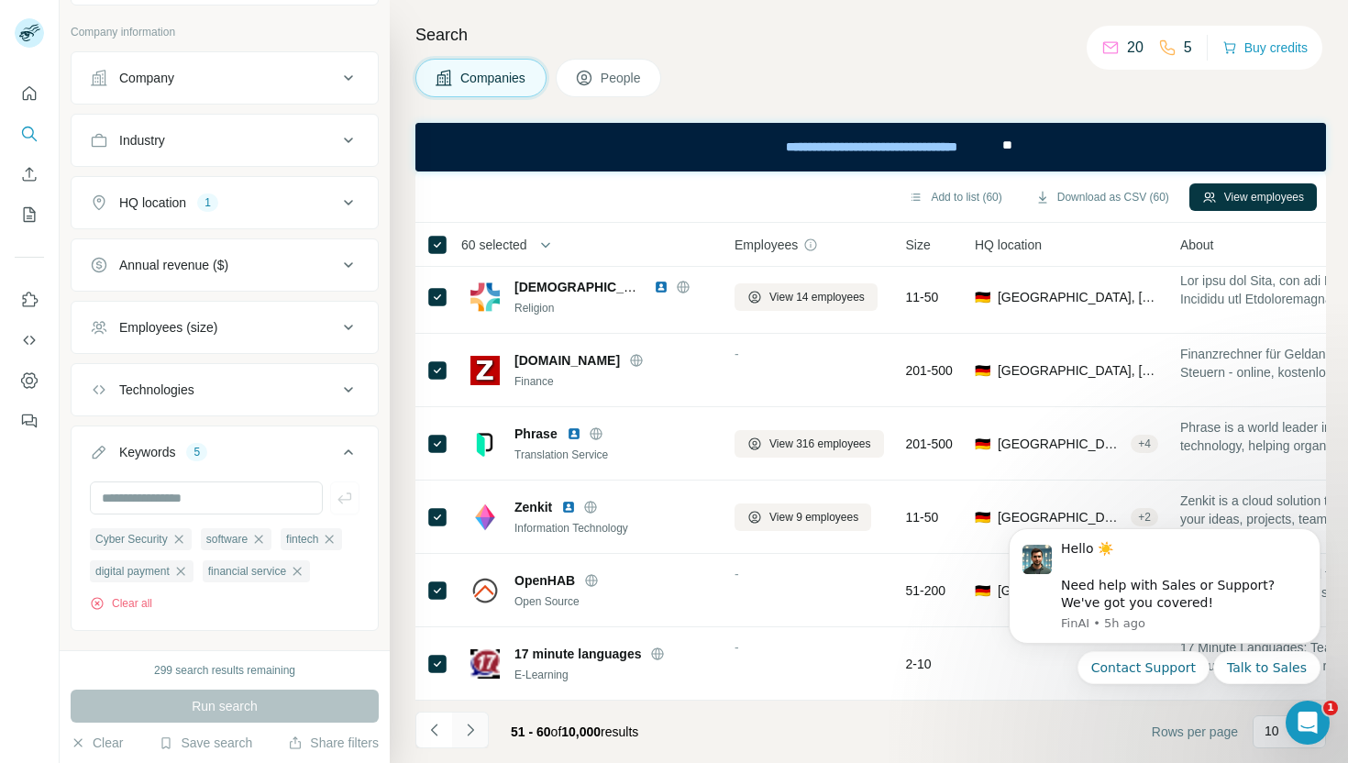
click at [468, 731] on icon "Navigate to next page" at bounding box center [470, 730] width 18 height 18
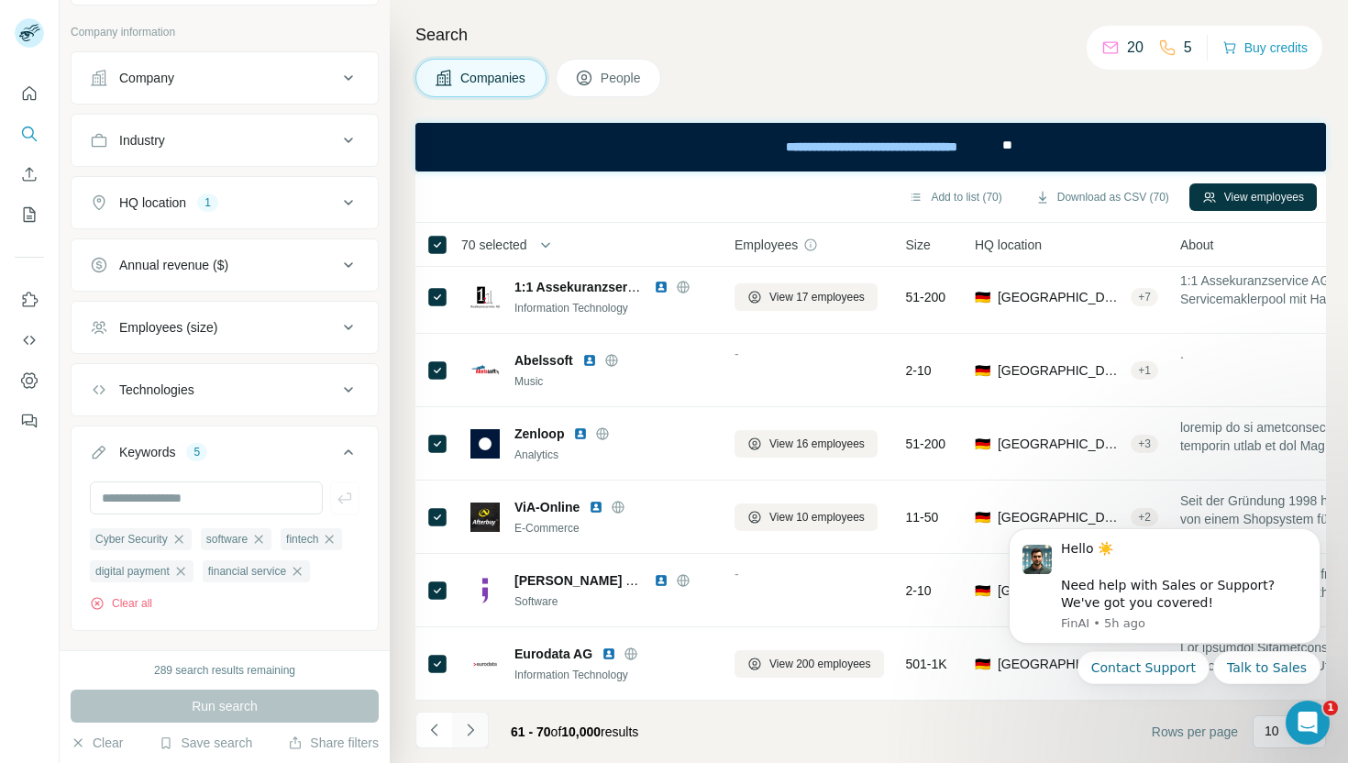
click at [471, 727] on icon "Navigate to next page" at bounding box center [470, 730] width 18 height 18
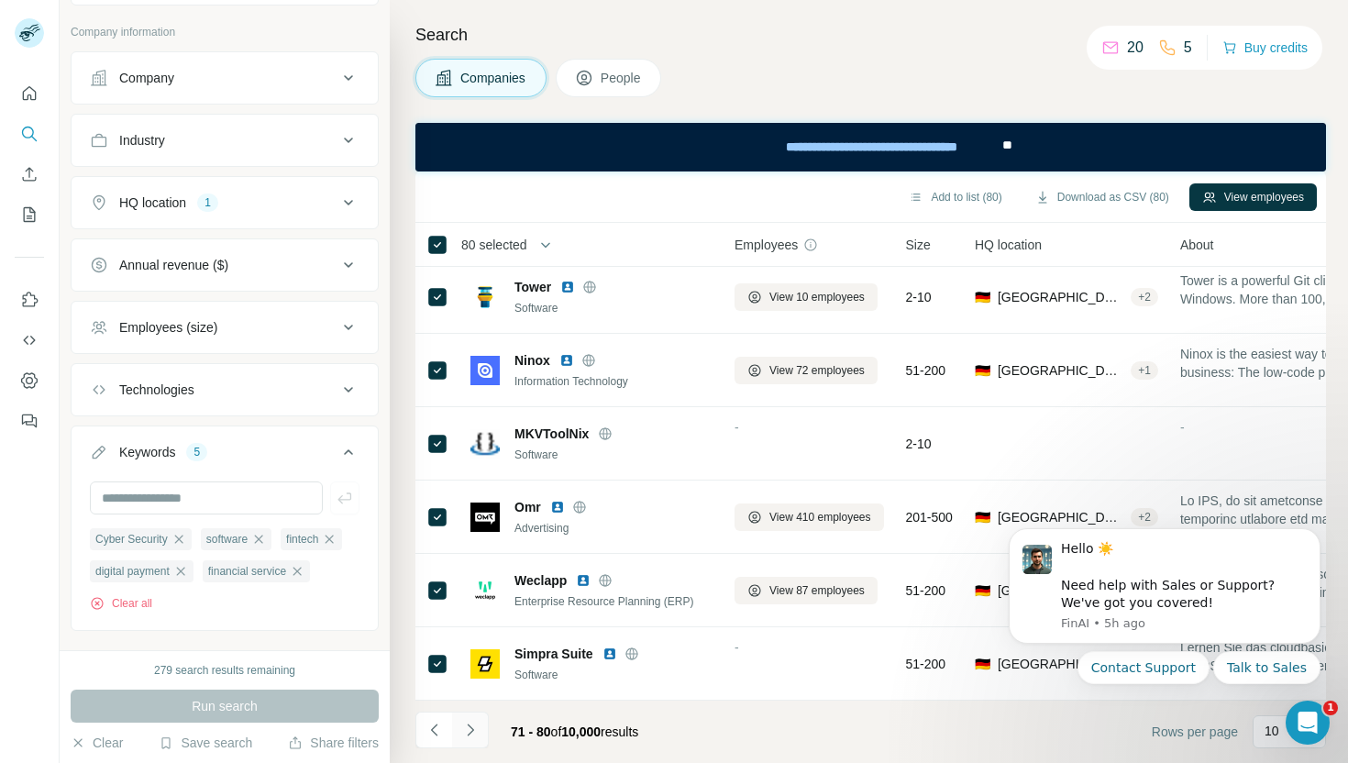
click at [476, 733] on icon "Navigate to next page" at bounding box center [470, 730] width 18 height 18
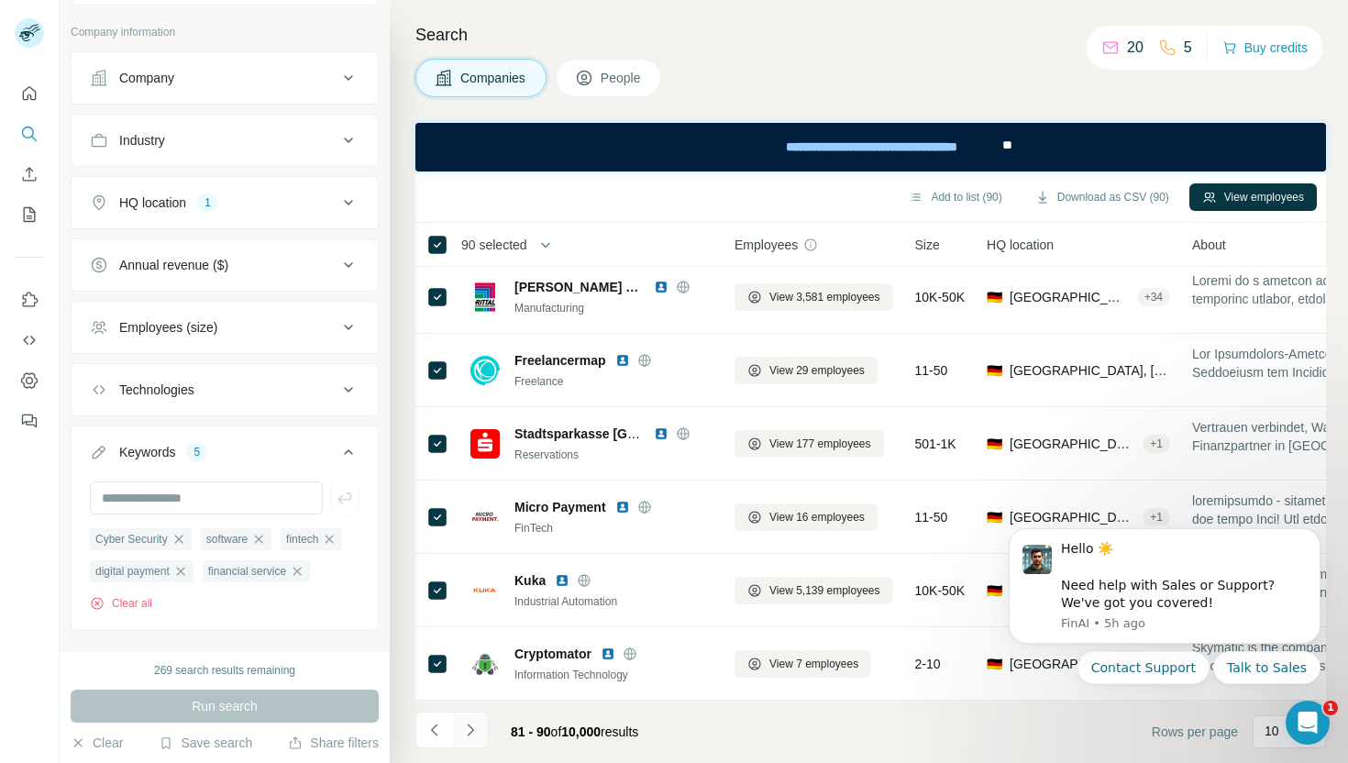
click at [478, 733] on icon "Navigate to next page" at bounding box center [470, 730] width 18 height 18
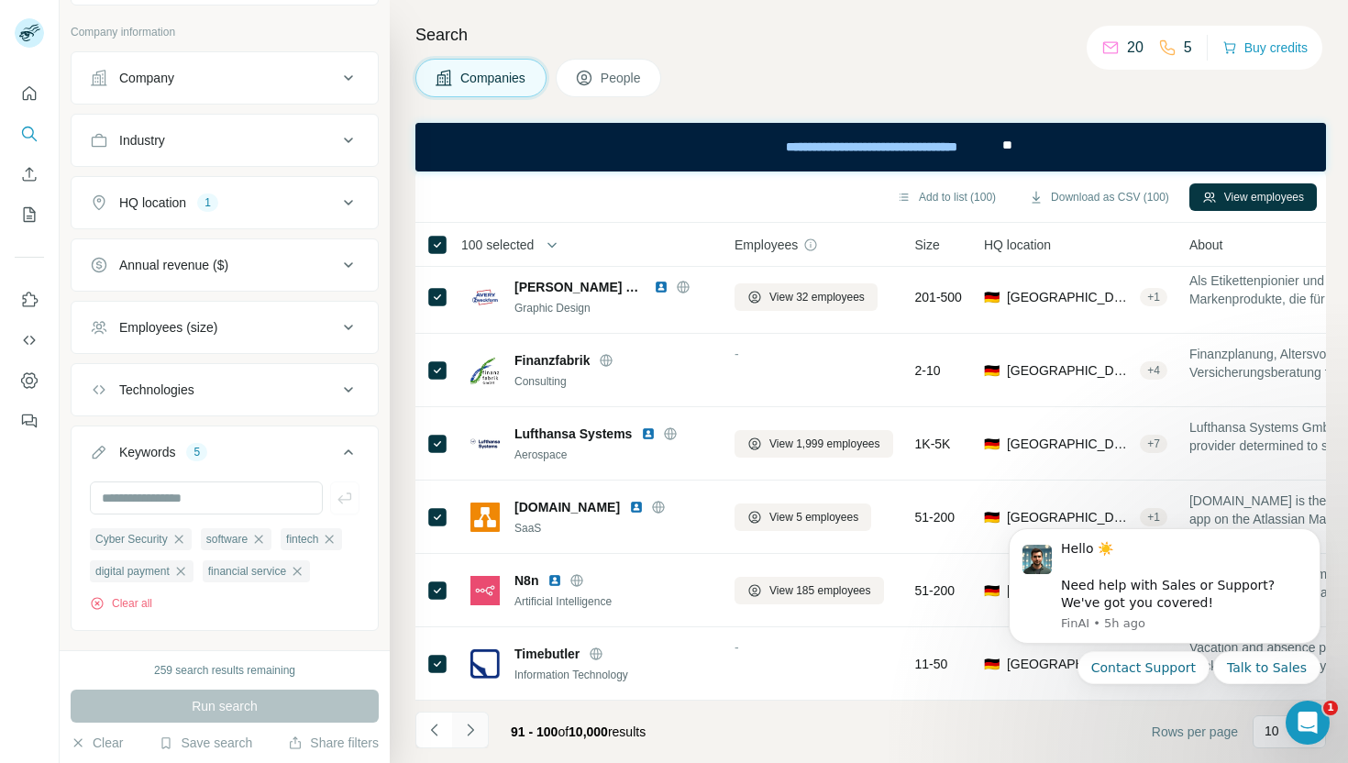
click at [473, 726] on icon "Navigate to next page" at bounding box center [470, 730] width 18 height 18
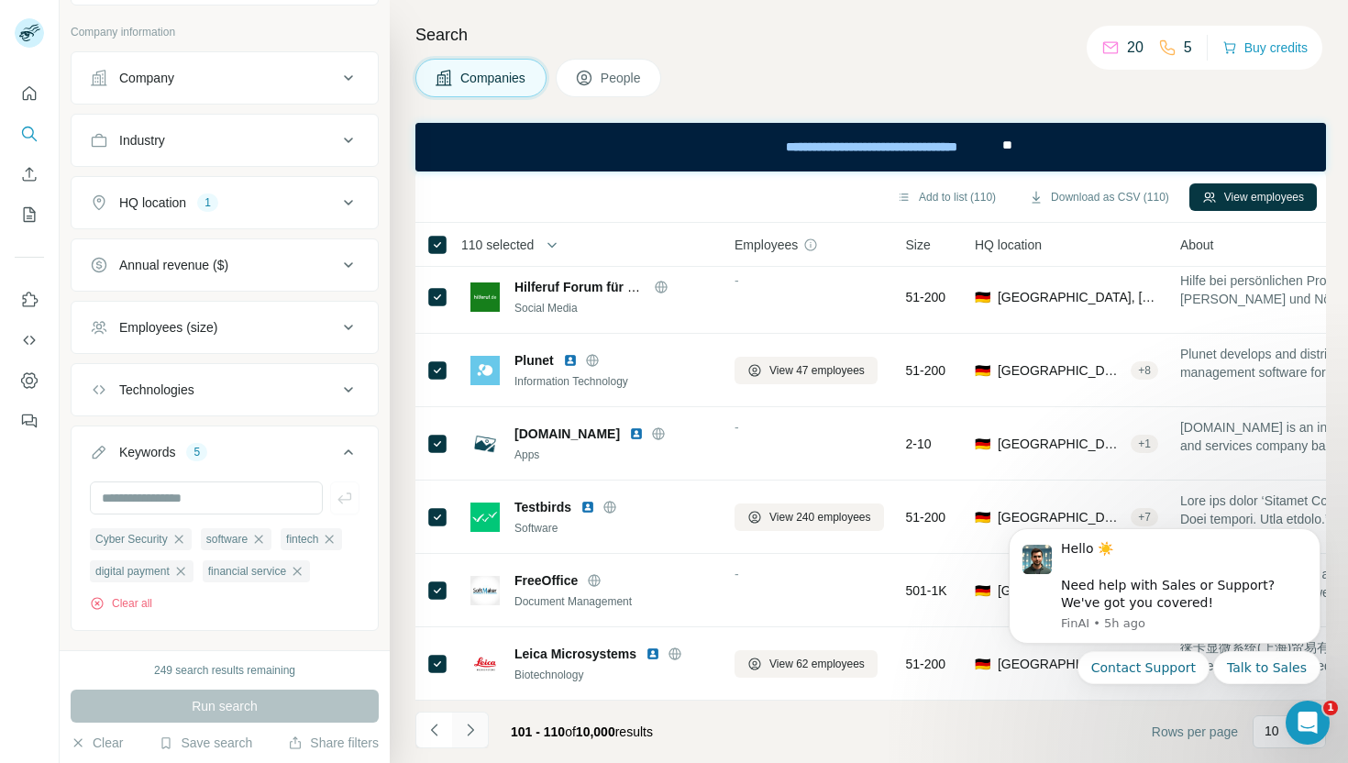
click at [475, 728] on icon "Navigate to next page" at bounding box center [470, 730] width 18 height 18
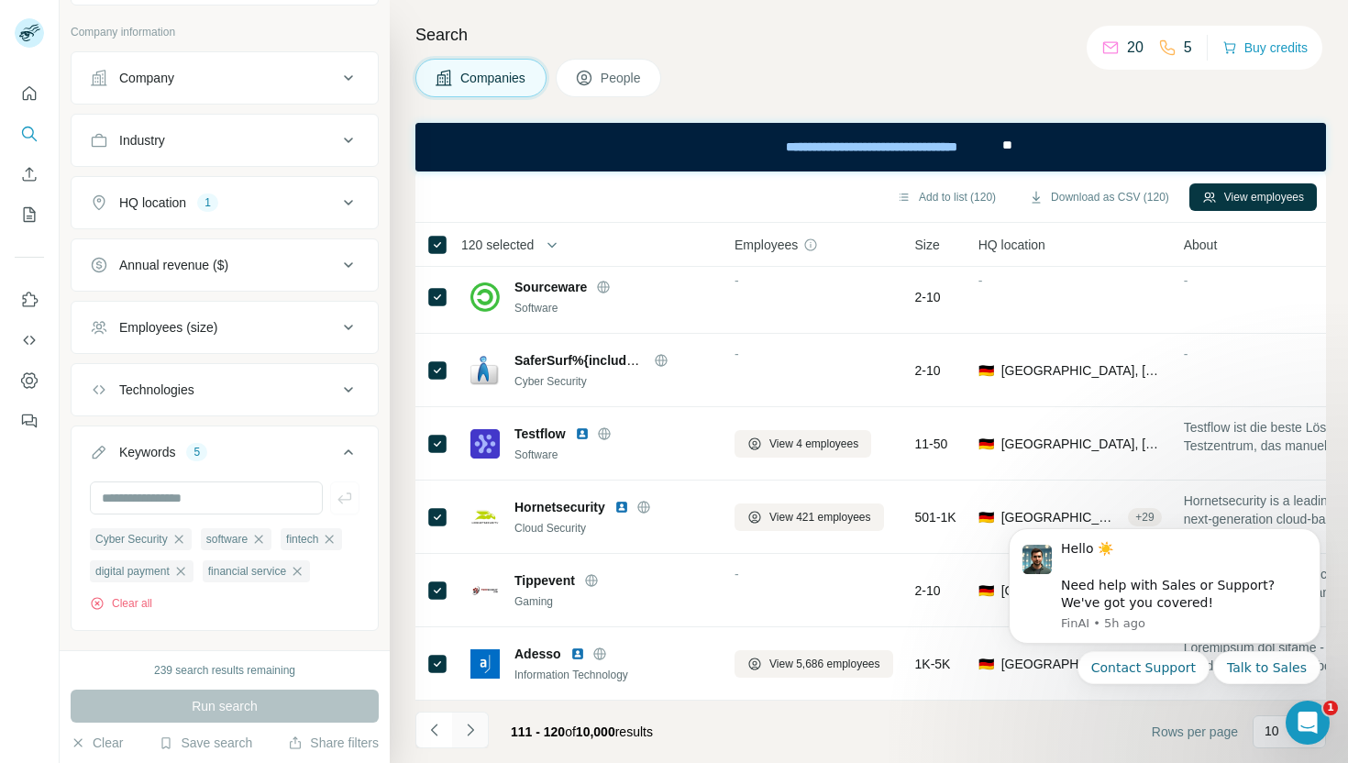
click at [469, 731] on icon "Navigate to next page" at bounding box center [470, 730] width 18 height 18
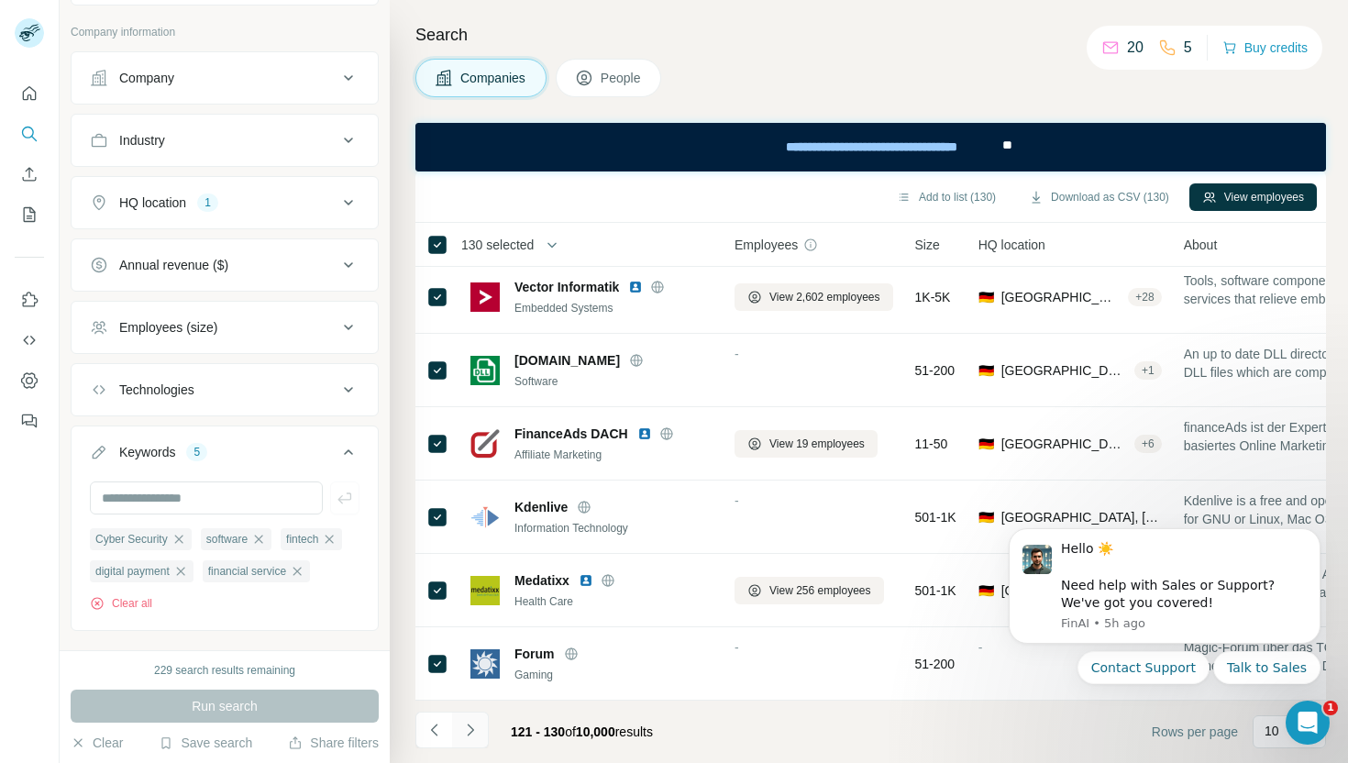
click at [477, 724] on icon "Navigate to next page" at bounding box center [470, 730] width 18 height 18
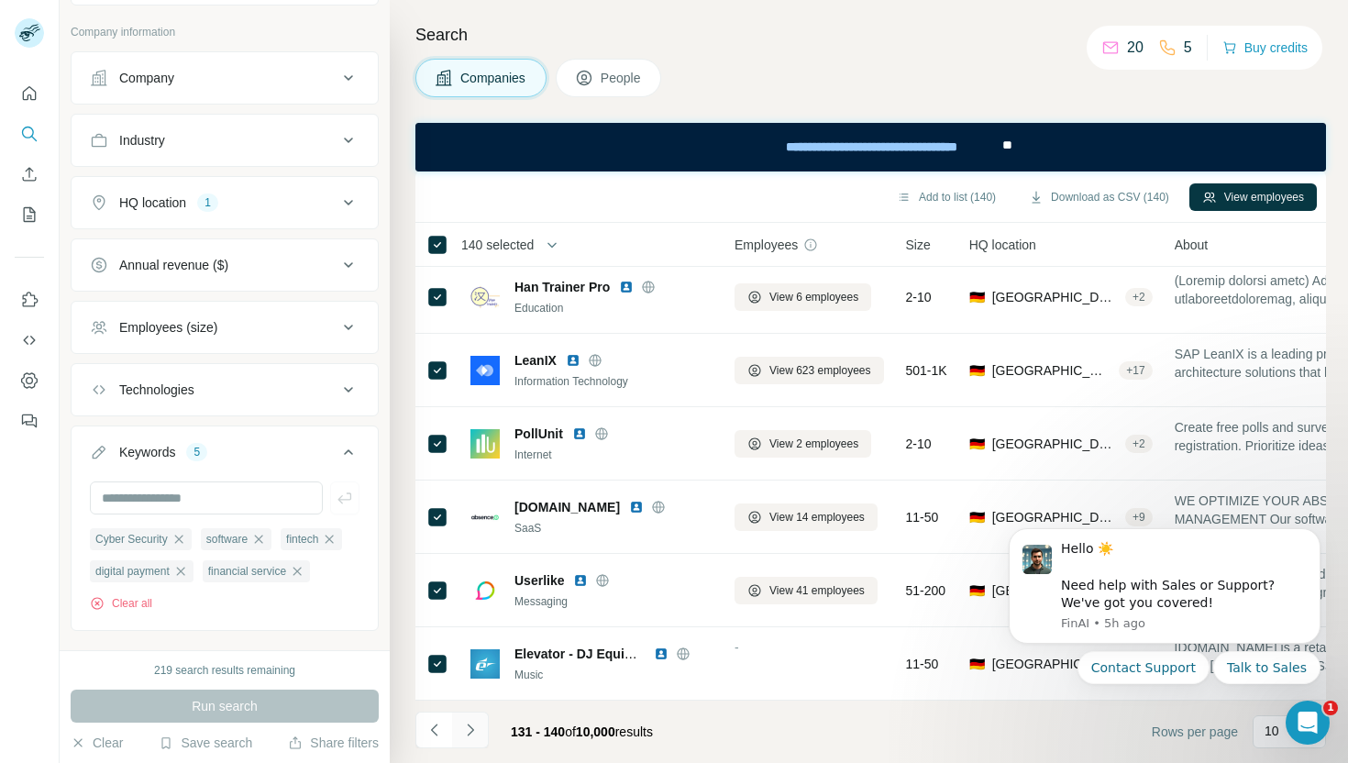
click at [476, 737] on icon "Navigate to next page" at bounding box center [470, 730] width 18 height 18
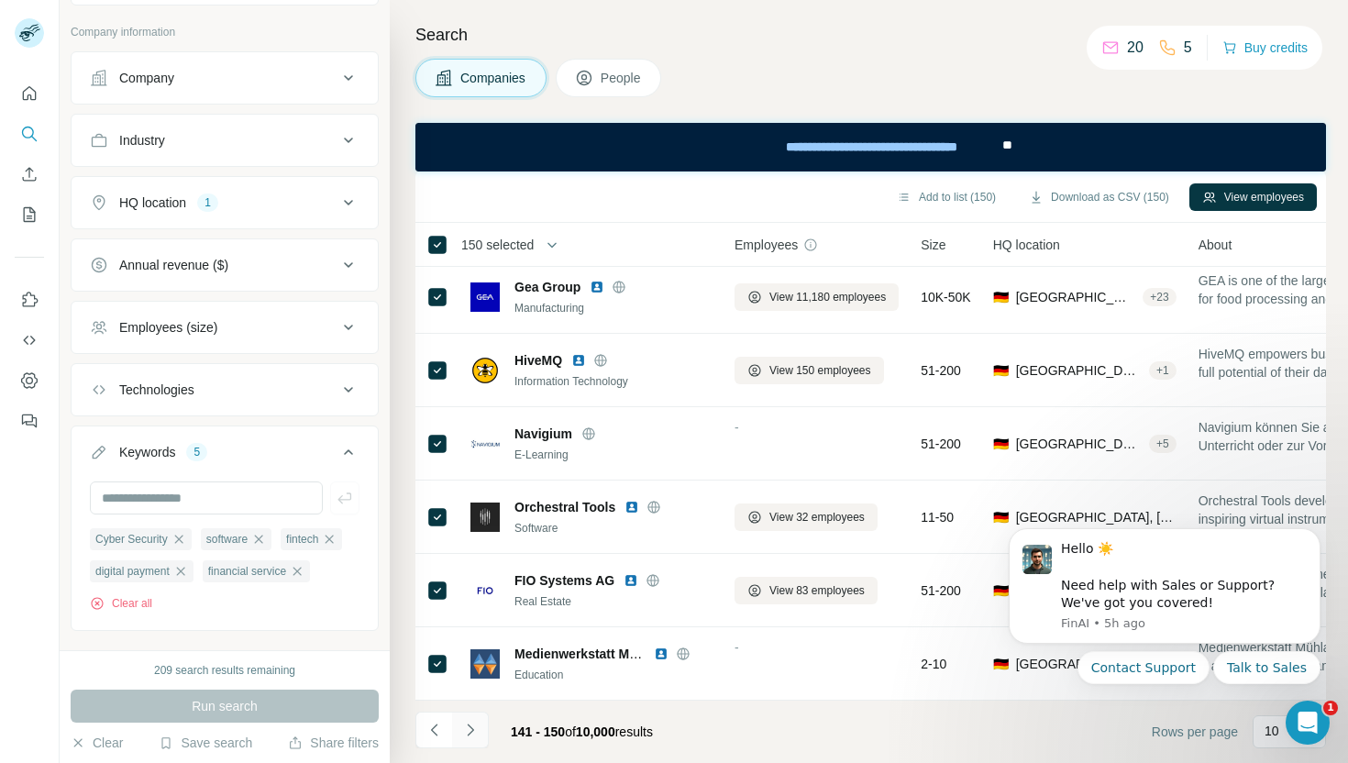
click at [465, 733] on icon "Navigate to next page" at bounding box center [470, 730] width 18 height 18
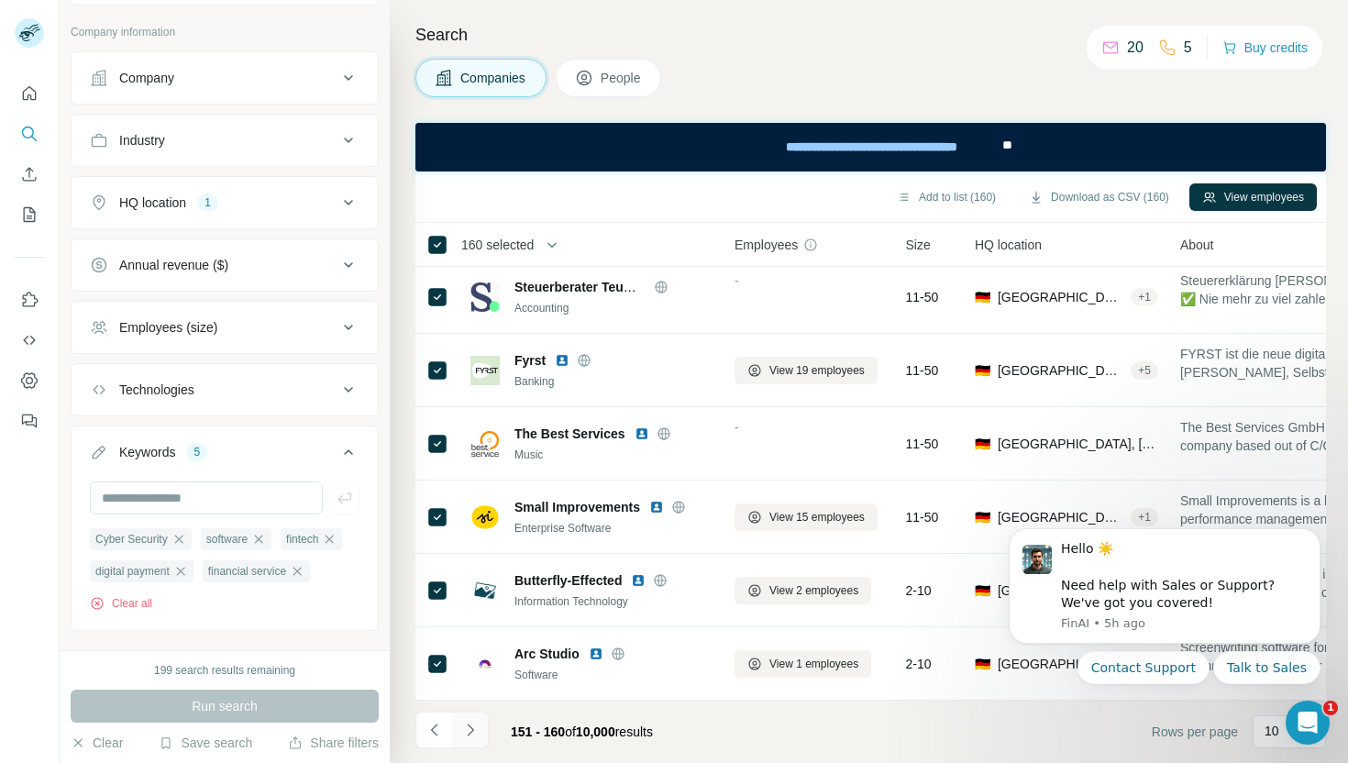
click at [471, 729] on icon "Navigate to next page" at bounding box center [470, 730] width 6 height 12
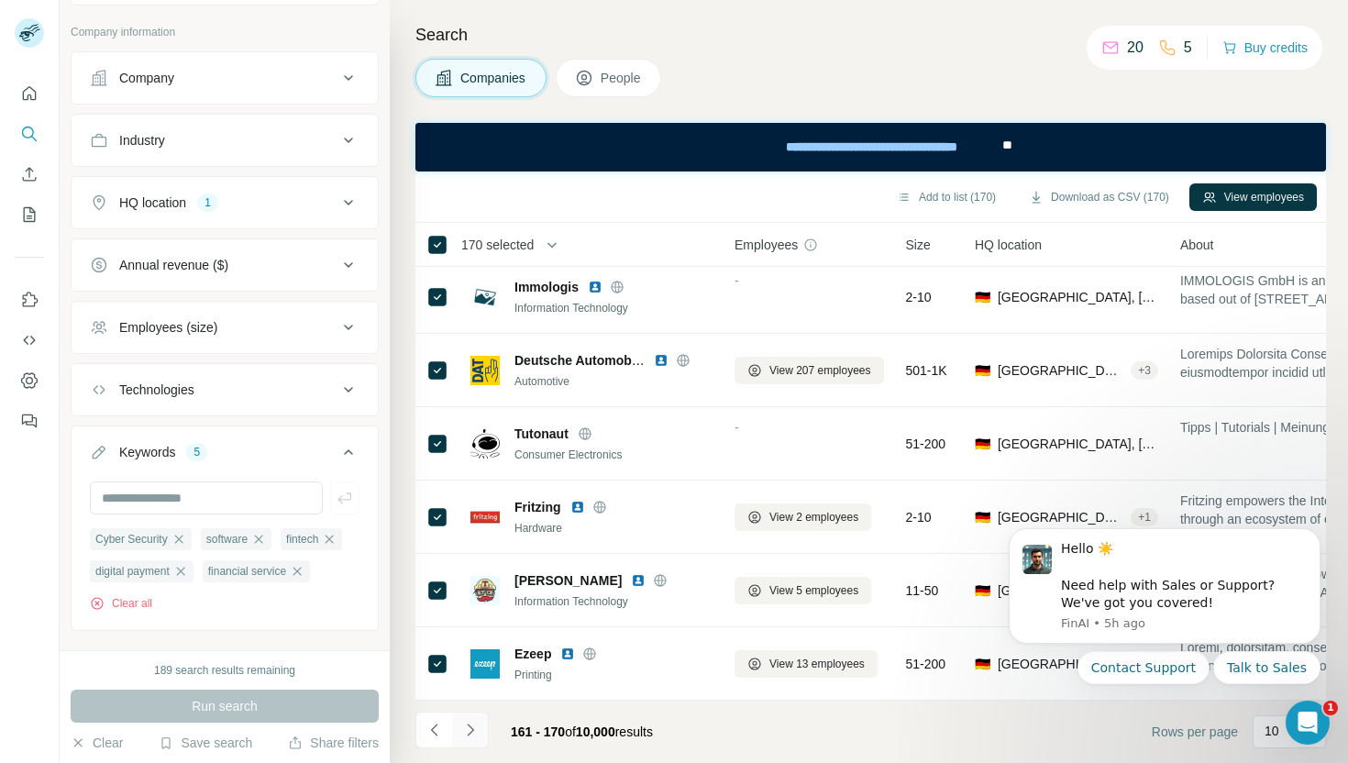
click at [474, 722] on icon "Navigate to next page" at bounding box center [470, 730] width 18 height 18
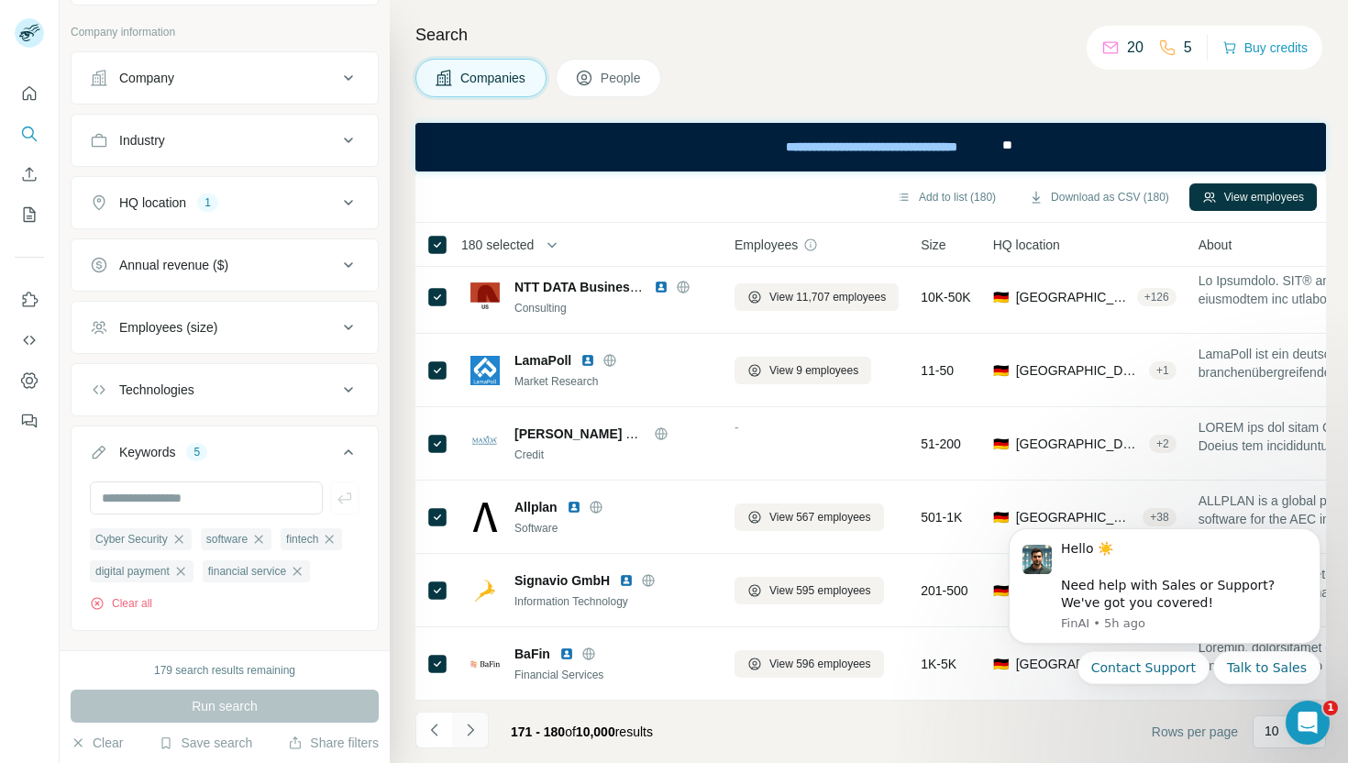
click at [468, 725] on icon "Navigate to next page" at bounding box center [470, 730] width 6 height 12
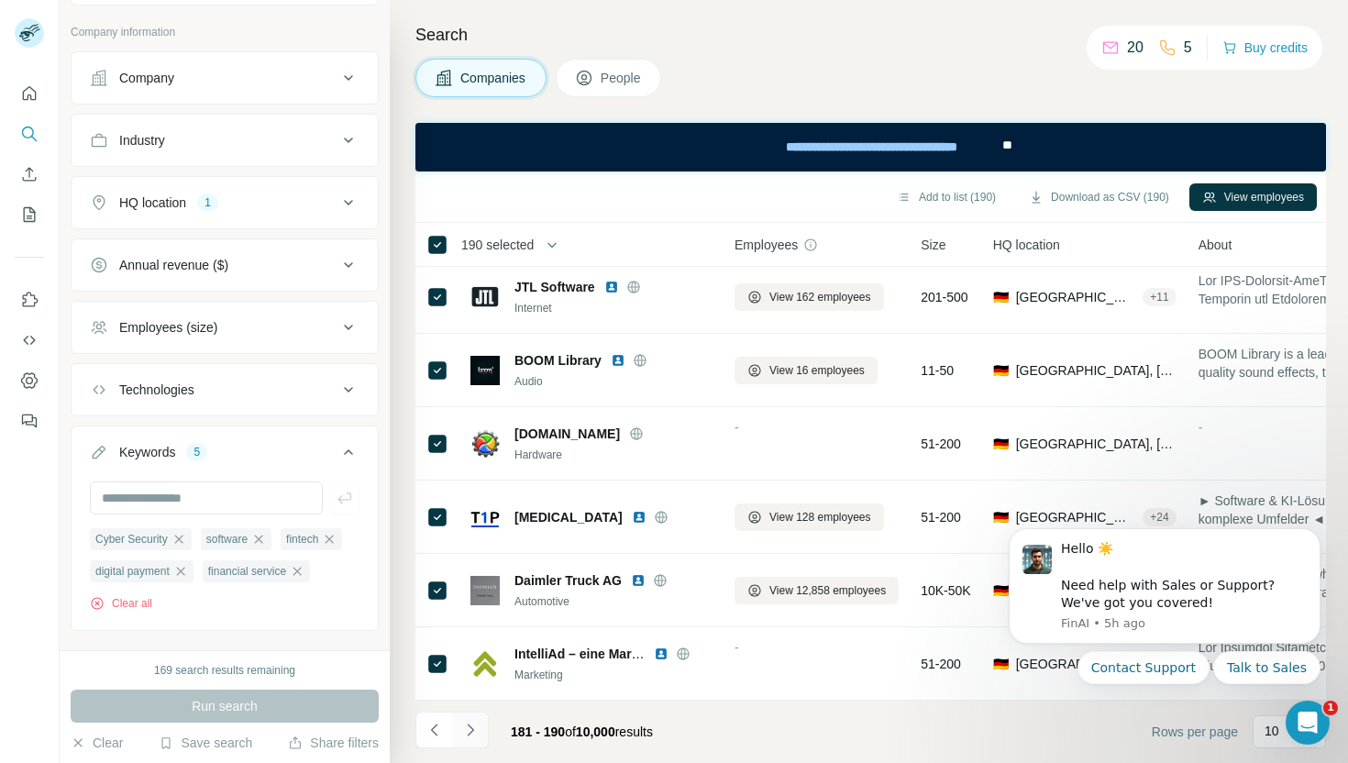
click at [476, 727] on icon "Navigate to next page" at bounding box center [470, 730] width 18 height 18
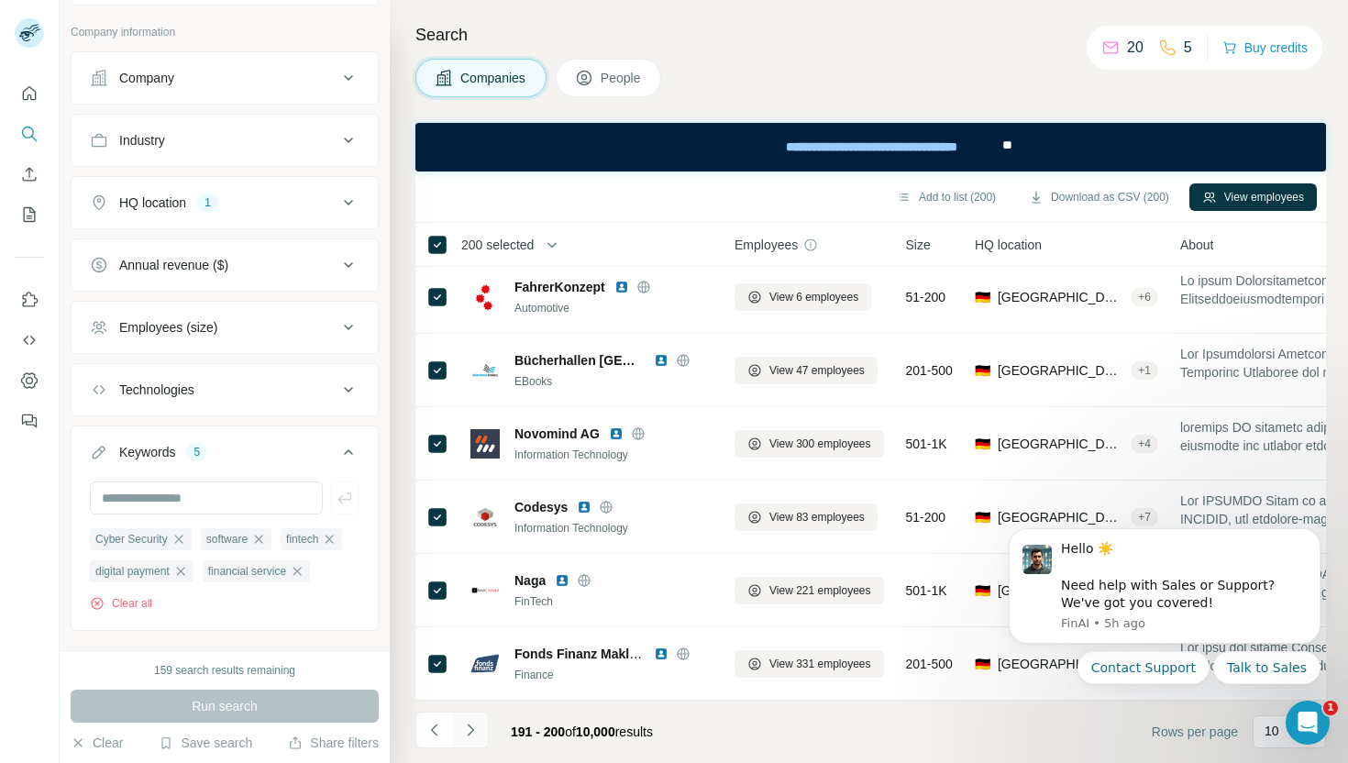
click at [474, 728] on icon "Navigate to next page" at bounding box center [470, 730] width 18 height 18
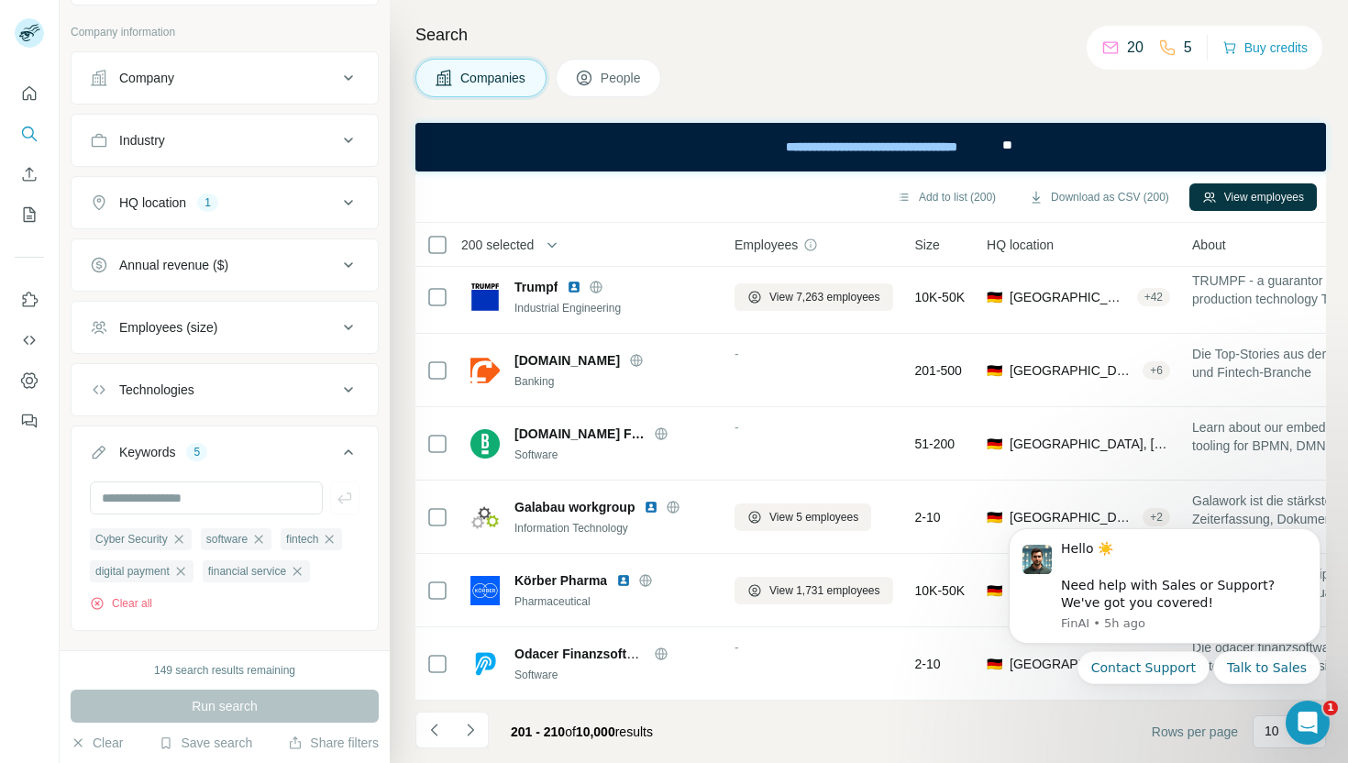
click at [444, 257] on th "200 selected" at bounding box center [562, 245] width 294 height 44
click at [475, 732] on icon "Navigate to next page" at bounding box center [470, 730] width 18 height 18
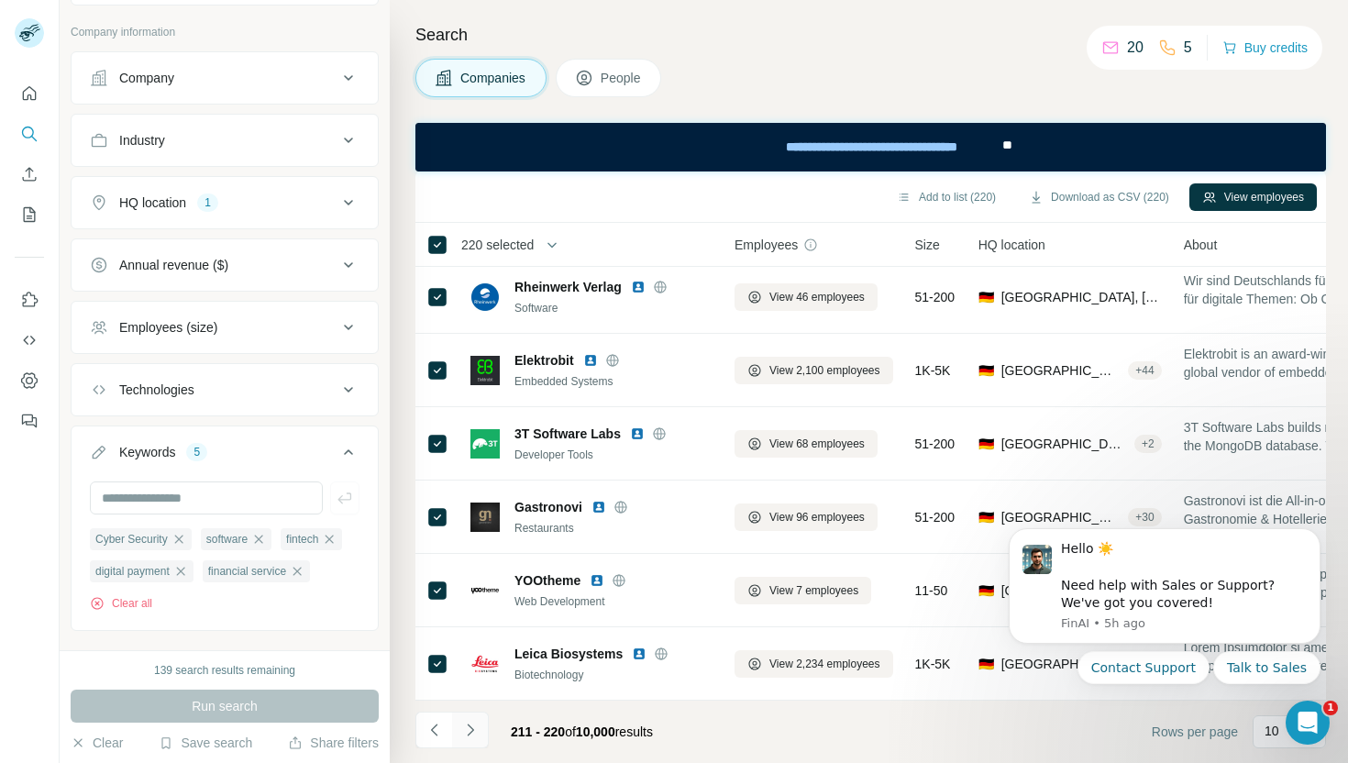
click at [473, 726] on icon "Navigate to next page" at bounding box center [470, 730] width 18 height 18
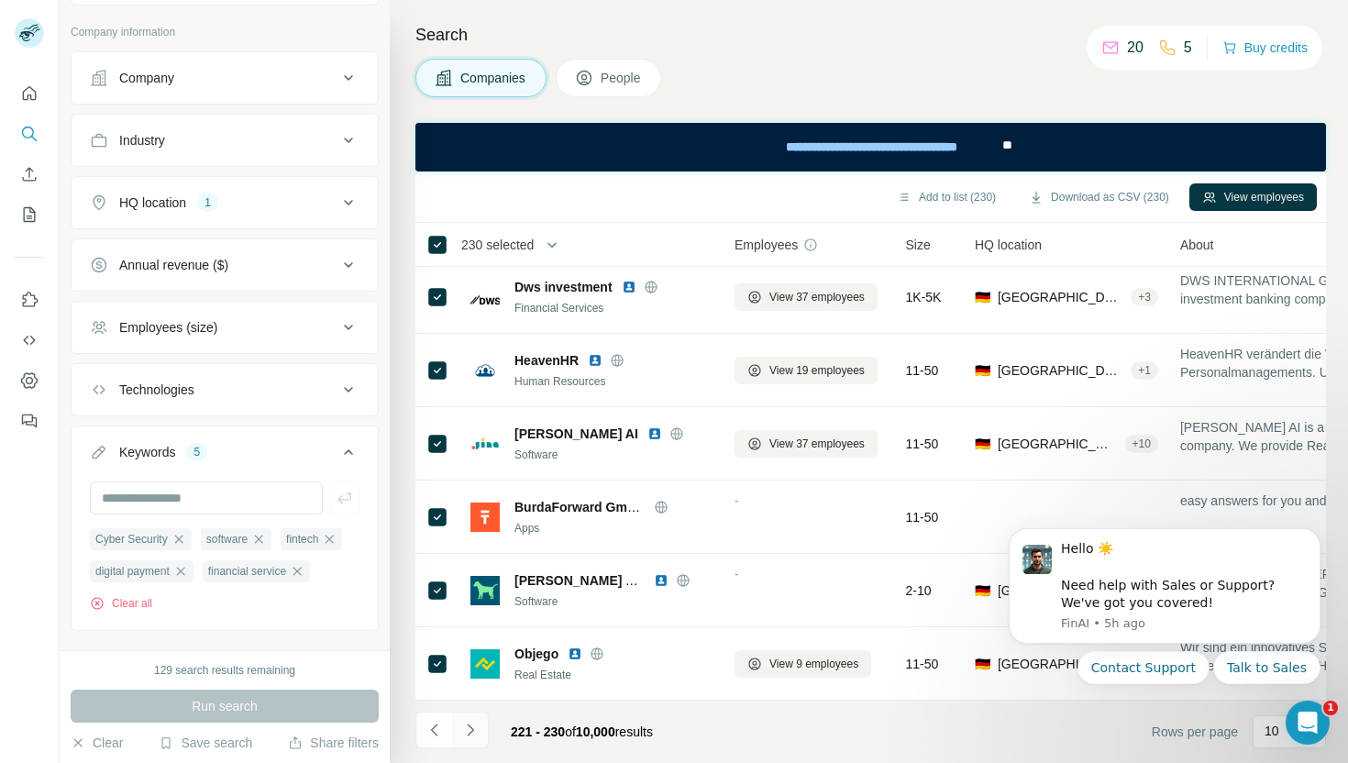
click at [475, 726] on icon "Navigate to next page" at bounding box center [470, 730] width 18 height 18
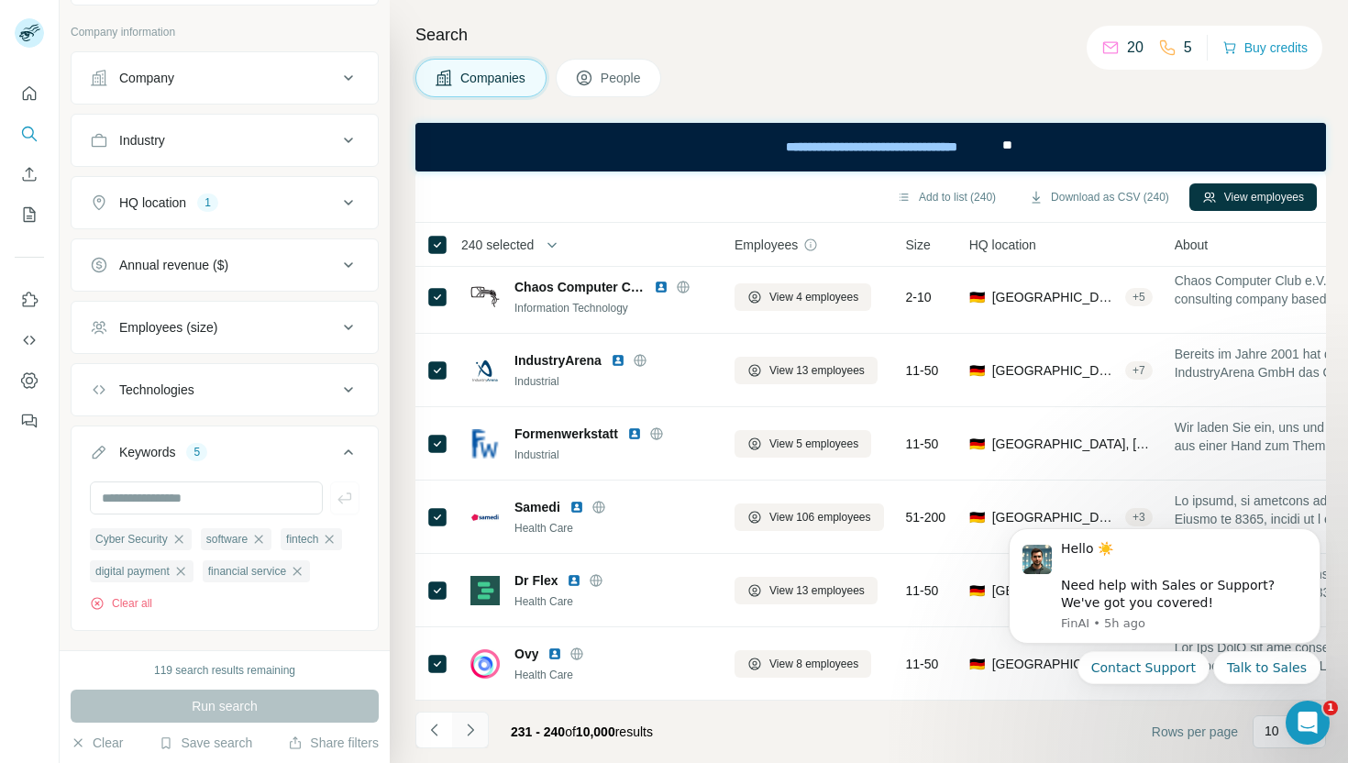
click at [470, 729] on icon "Navigate to next page" at bounding box center [470, 730] width 18 height 18
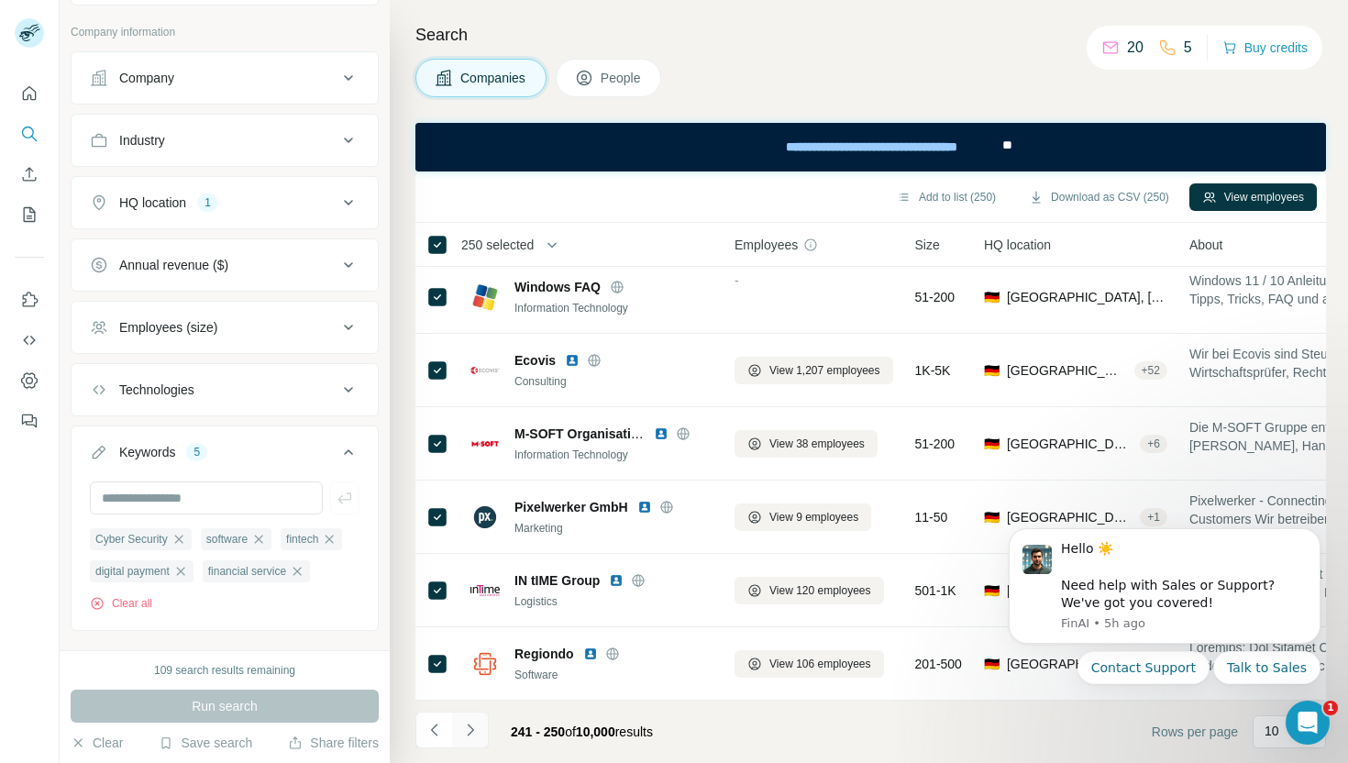
click at [478, 736] on icon "Navigate to next page" at bounding box center [470, 730] width 18 height 18
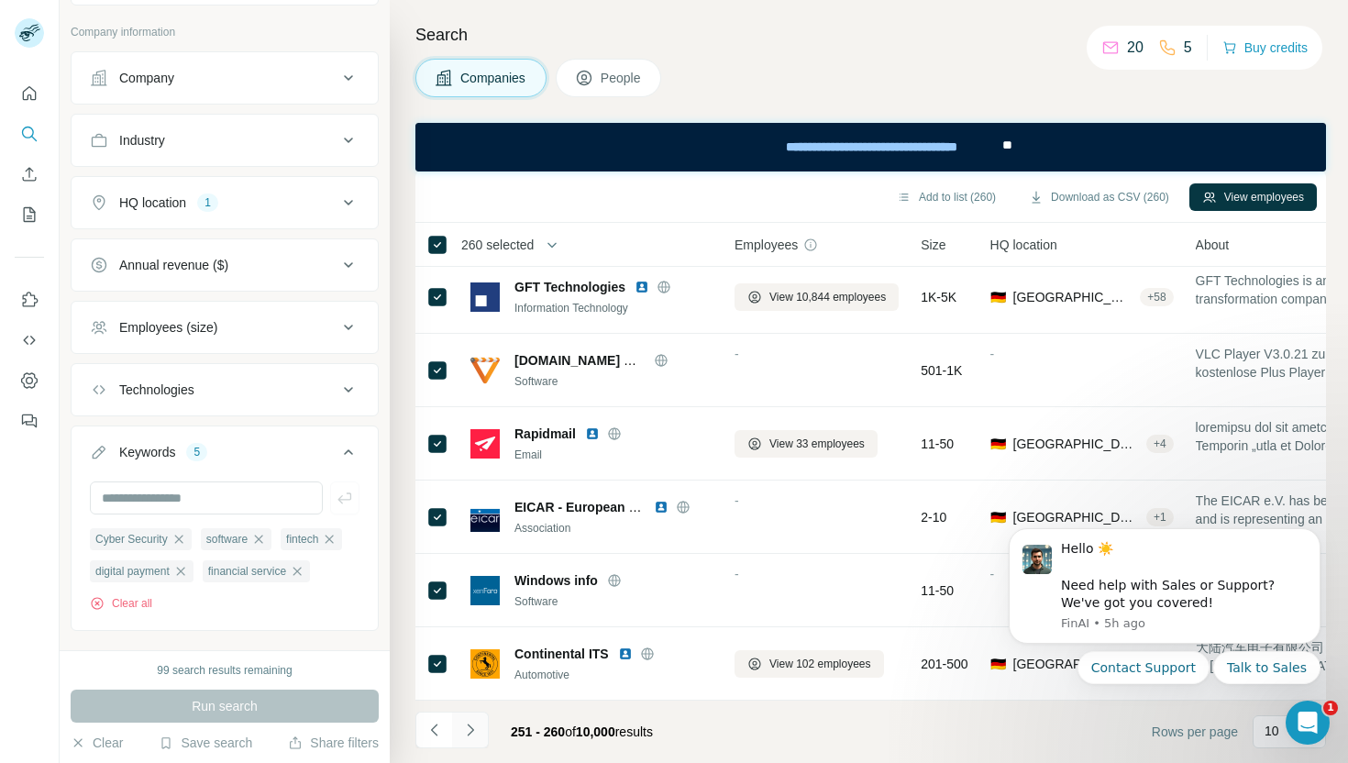
click at [471, 729] on icon "Navigate to next page" at bounding box center [470, 730] width 18 height 18
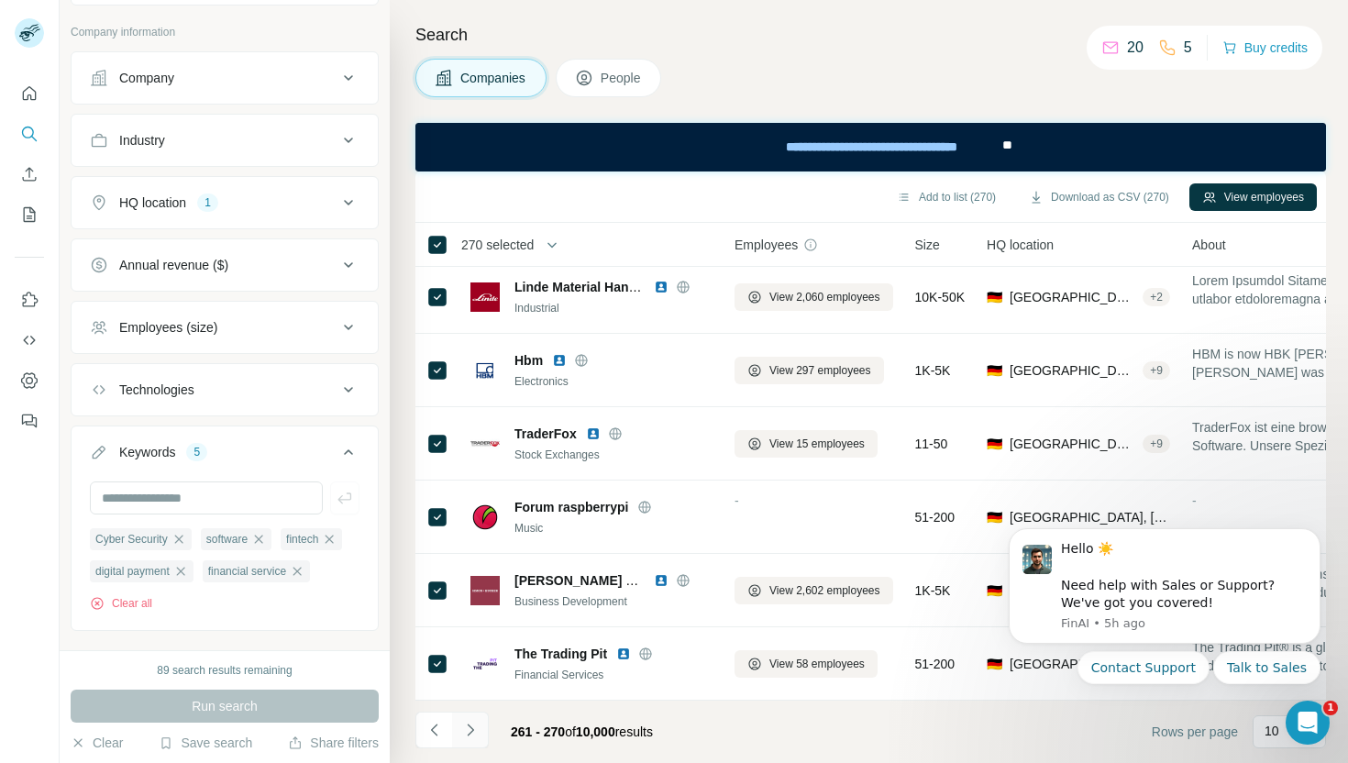
click at [476, 727] on icon "Navigate to next page" at bounding box center [470, 730] width 18 height 18
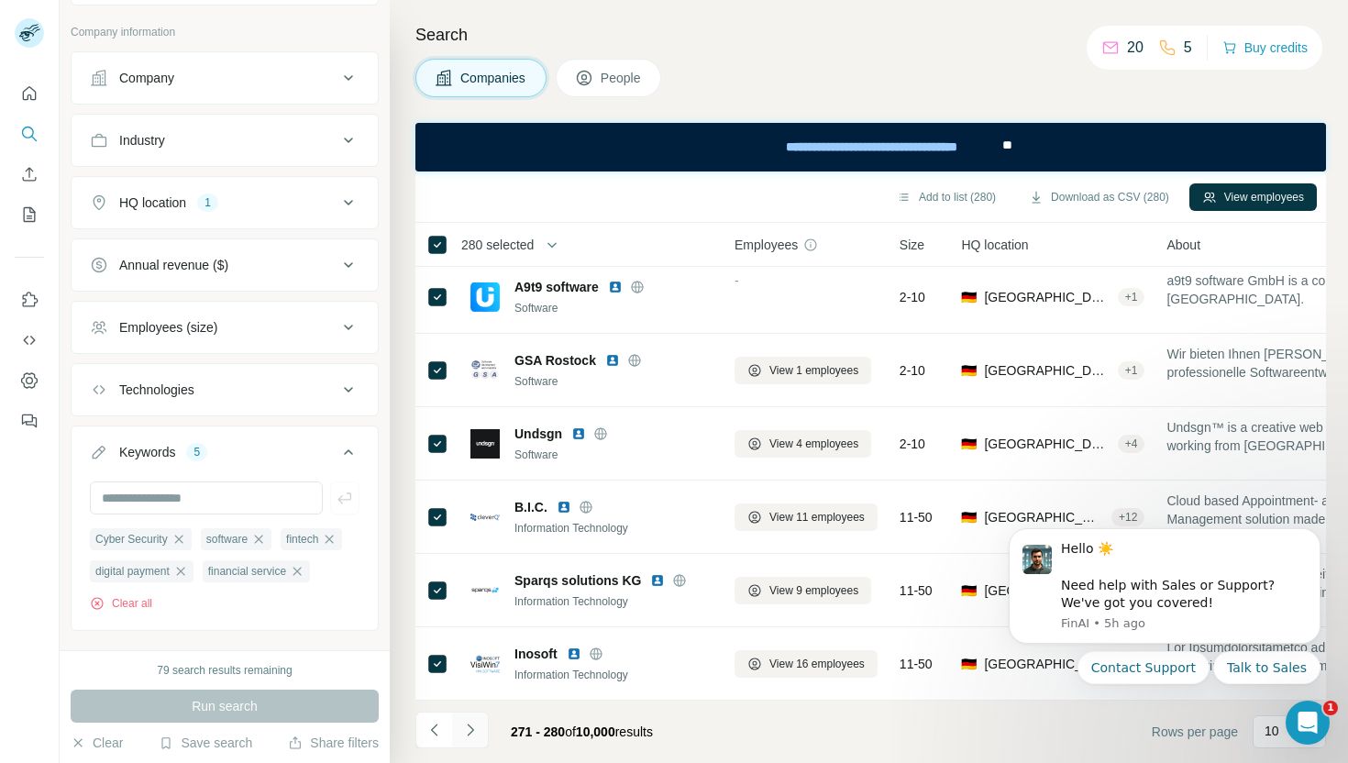
click at [475, 726] on icon "Navigate to next page" at bounding box center [470, 730] width 18 height 18
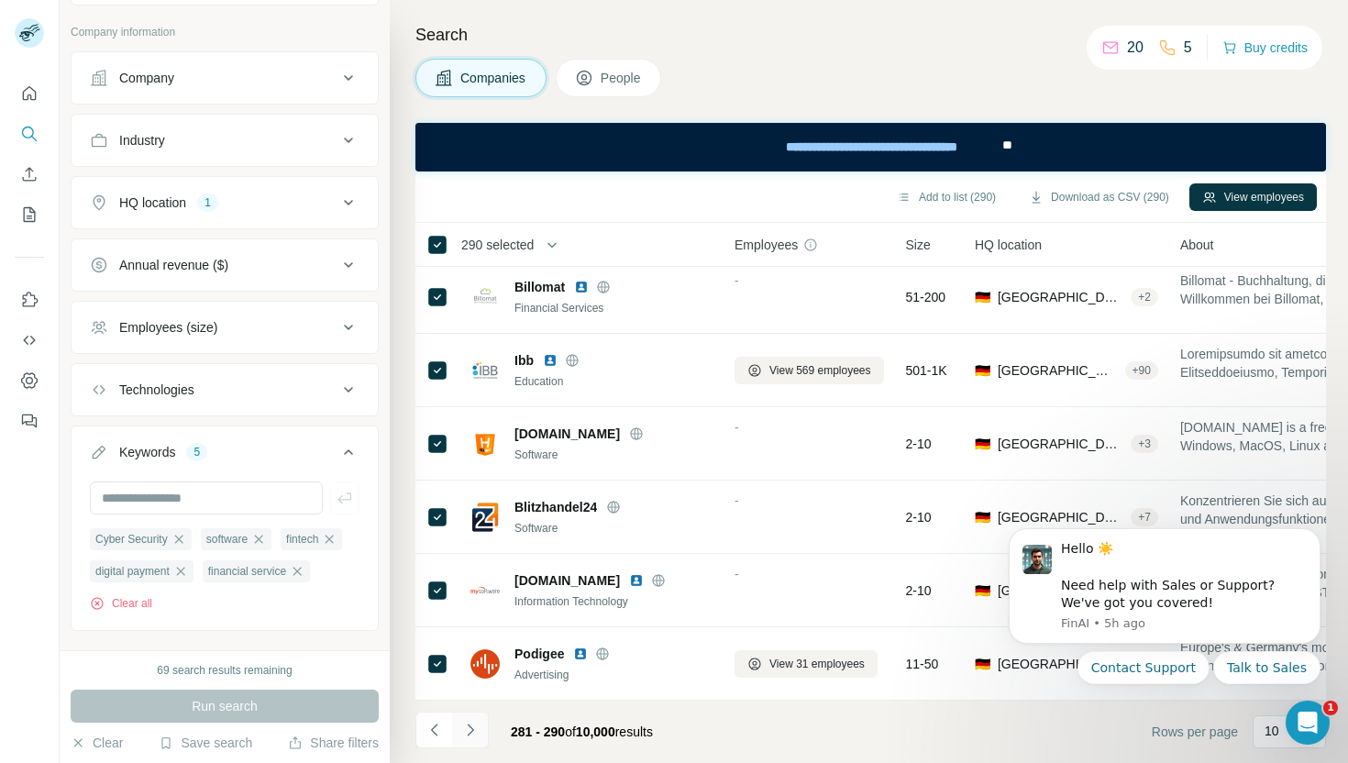
click at [475, 726] on icon "Navigate to next page" at bounding box center [470, 730] width 18 height 18
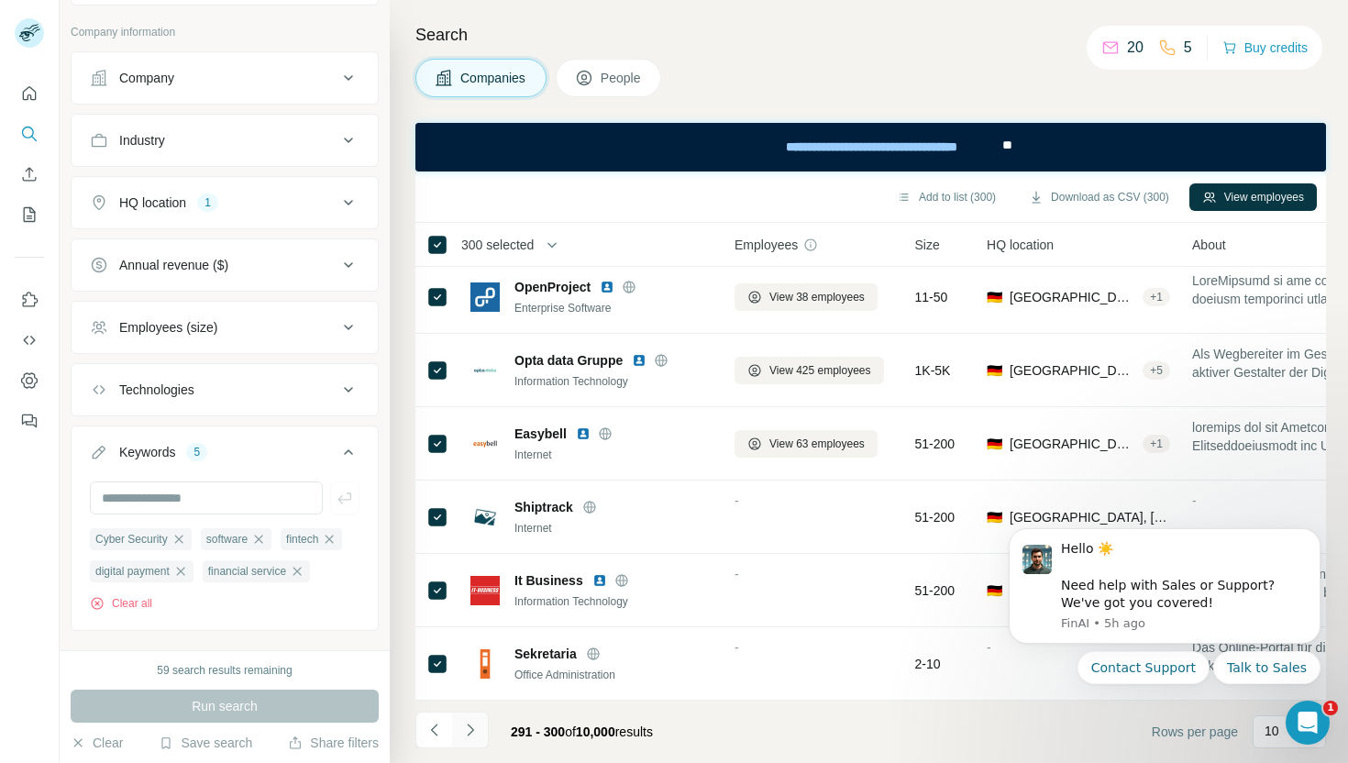
click at [475, 732] on icon "Navigate to next page" at bounding box center [470, 730] width 18 height 18
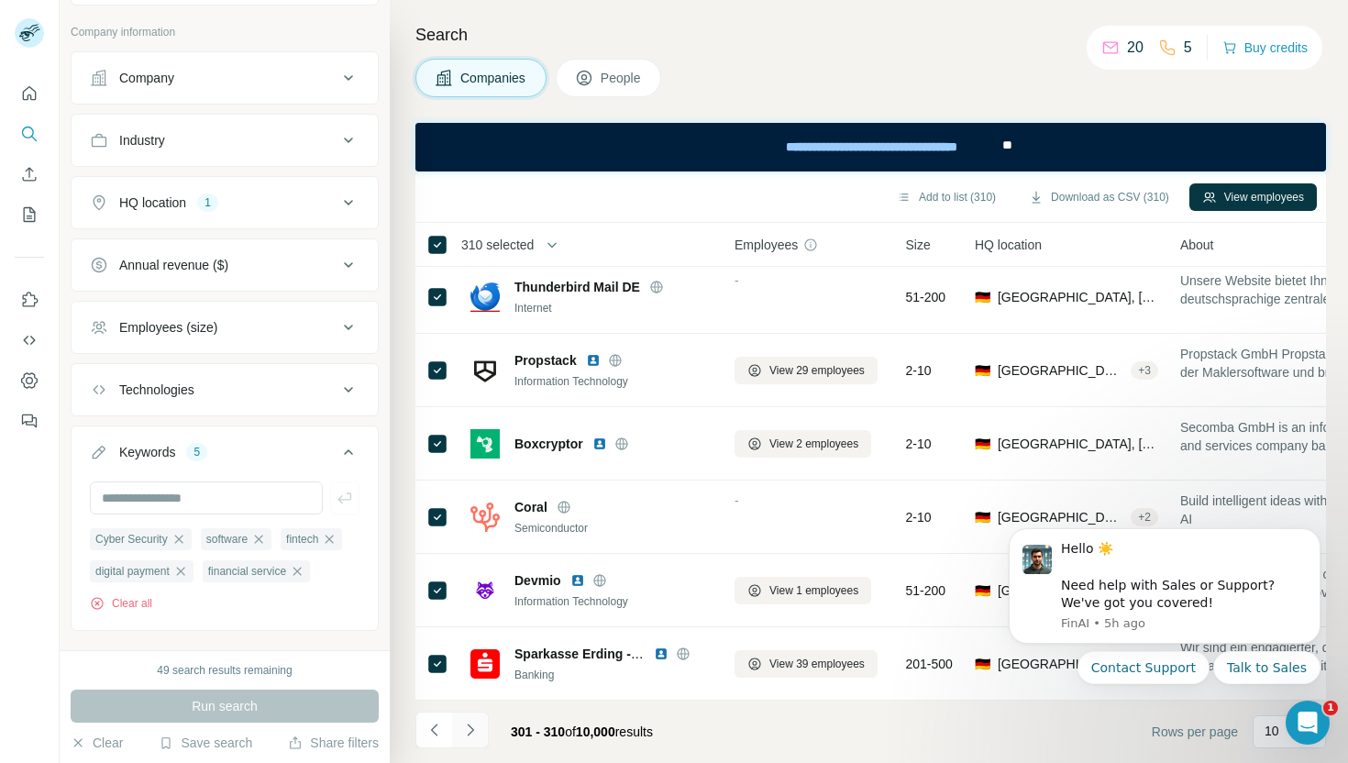
click at [484, 735] on button "Navigate to next page" at bounding box center [470, 730] width 37 height 37
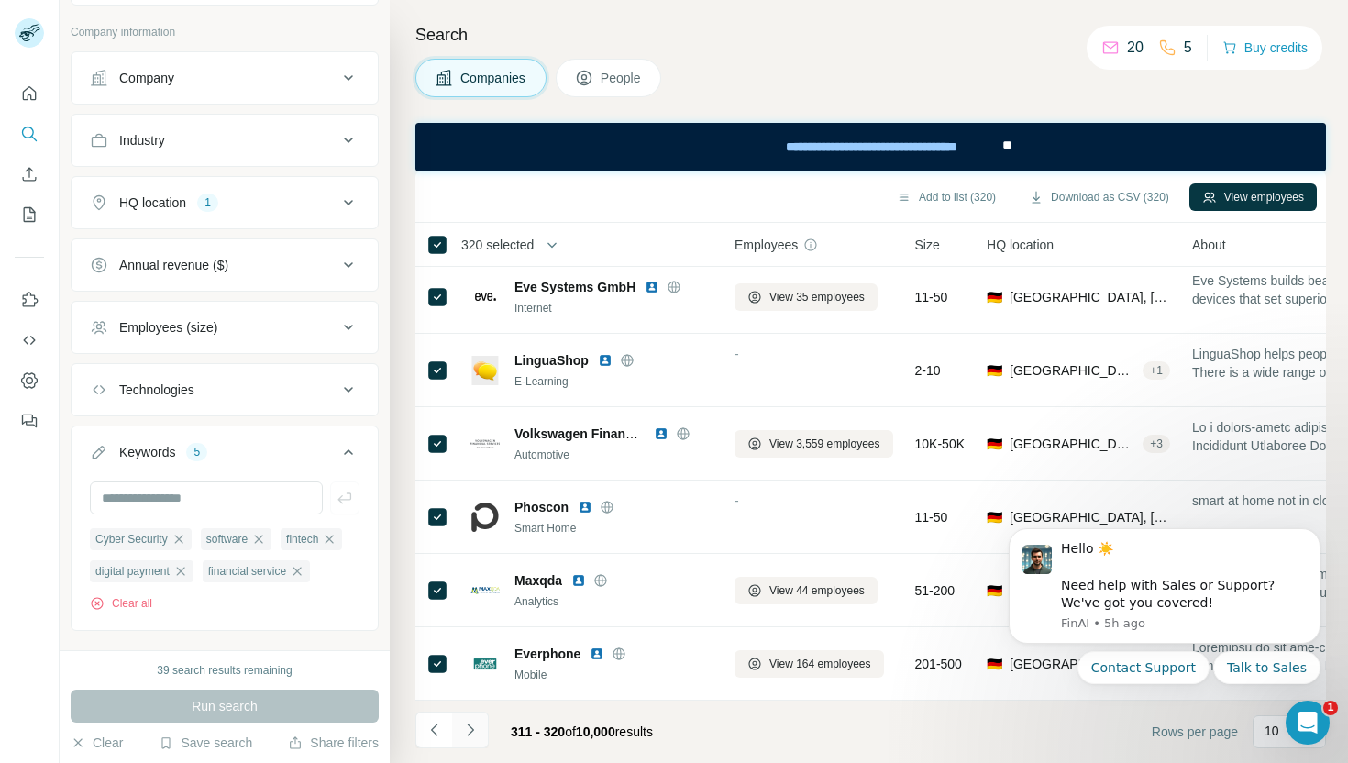
click at [471, 727] on icon "Navigate to next page" at bounding box center [470, 730] width 6 height 12
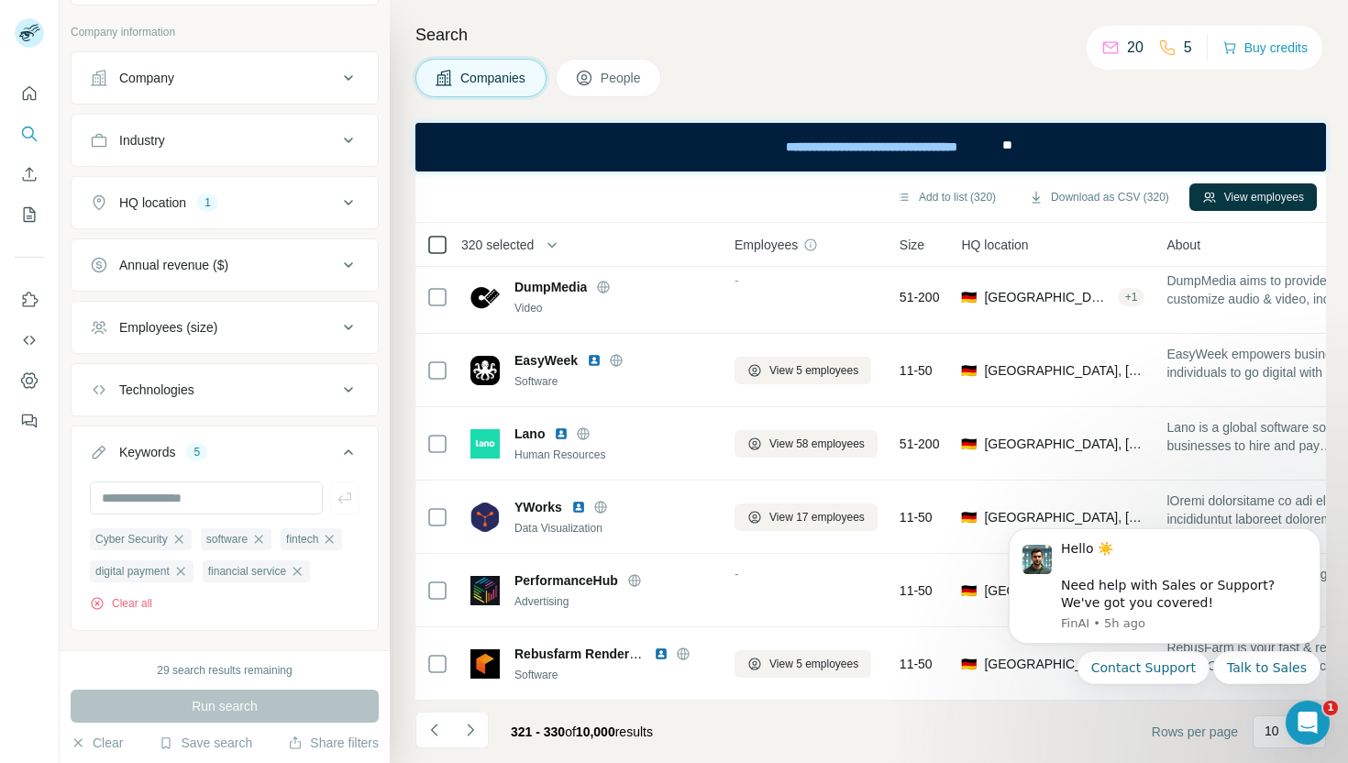
click at [443, 254] on icon at bounding box center [438, 245] width 22 height 22
click at [471, 733] on icon "Navigate to next page" at bounding box center [470, 730] width 18 height 18
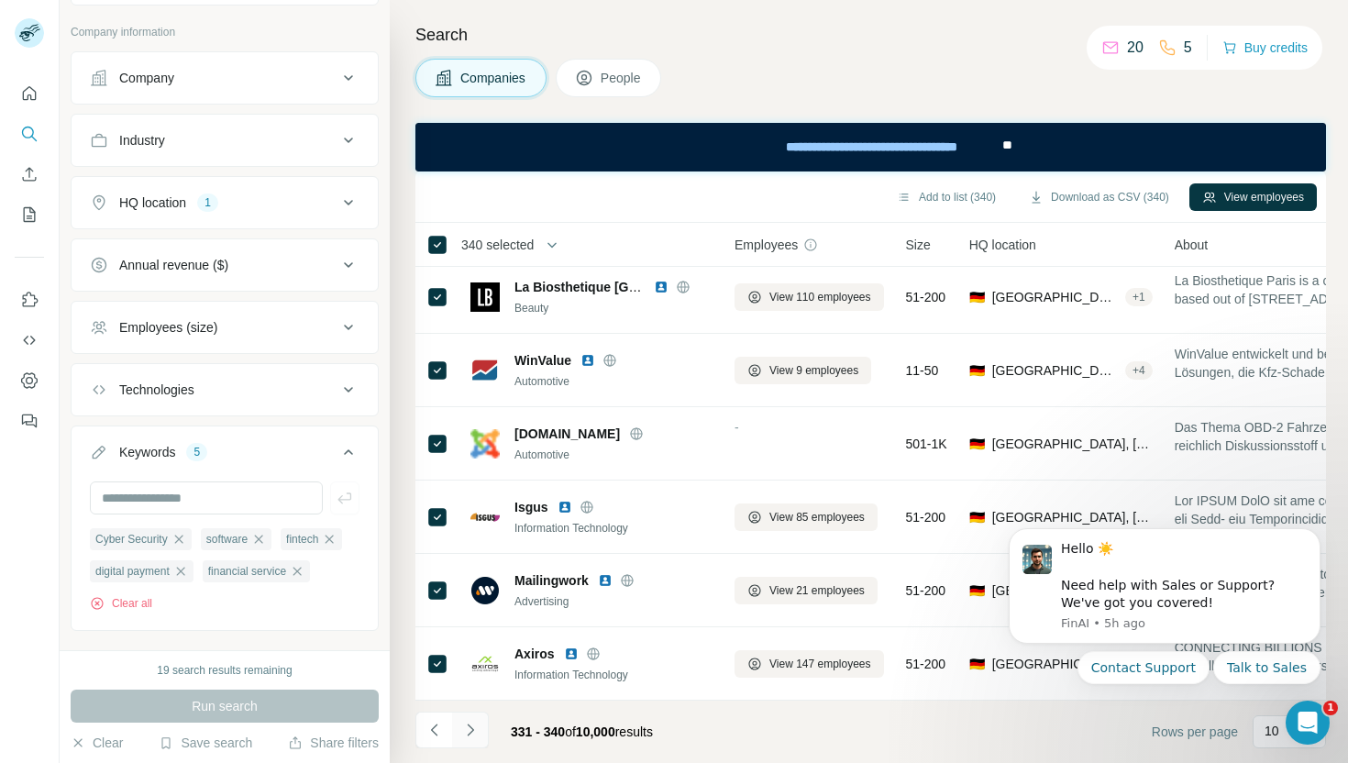
click at [473, 730] on icon "Navigate to next page" at bounding box center [470, 730] width 6 height 12
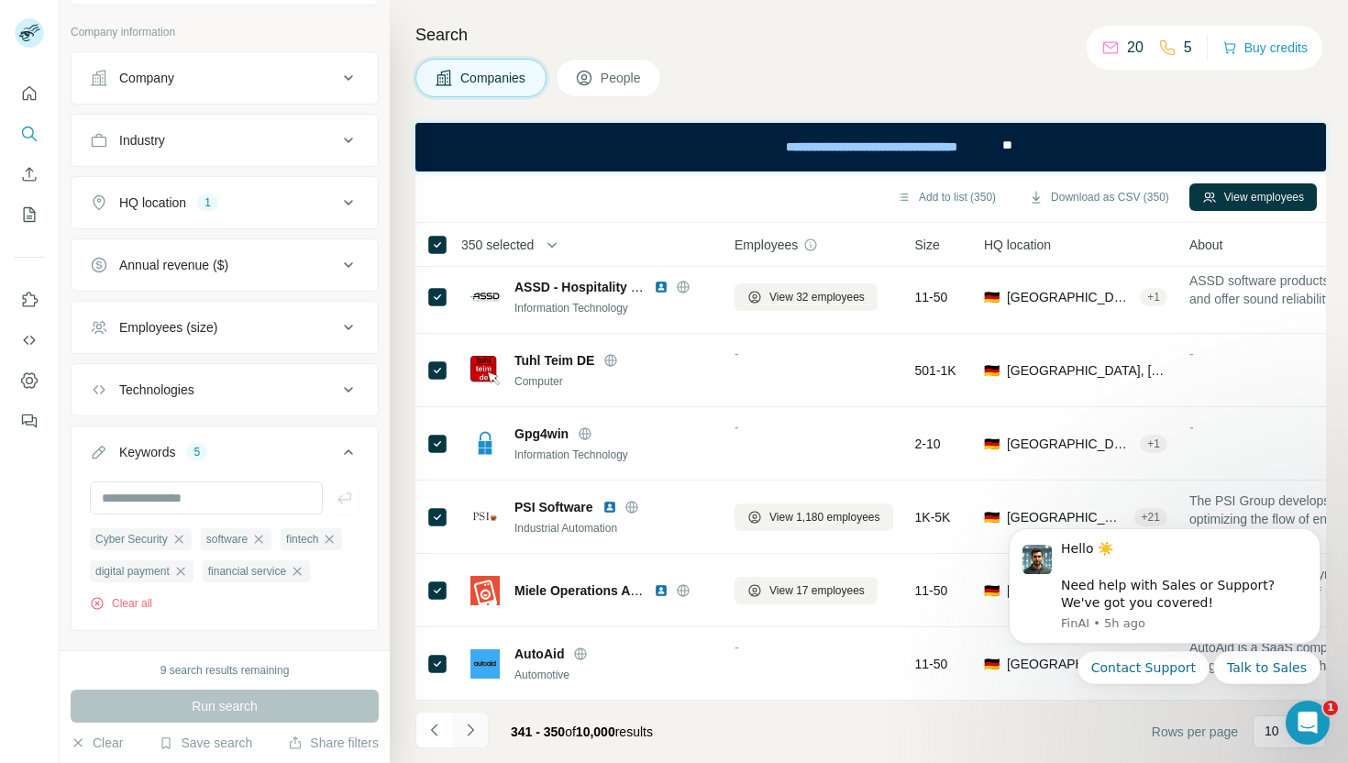
click at [471, 732] on icon "Navigate to next page" at bounding box center [470, 730] width 18 height 18
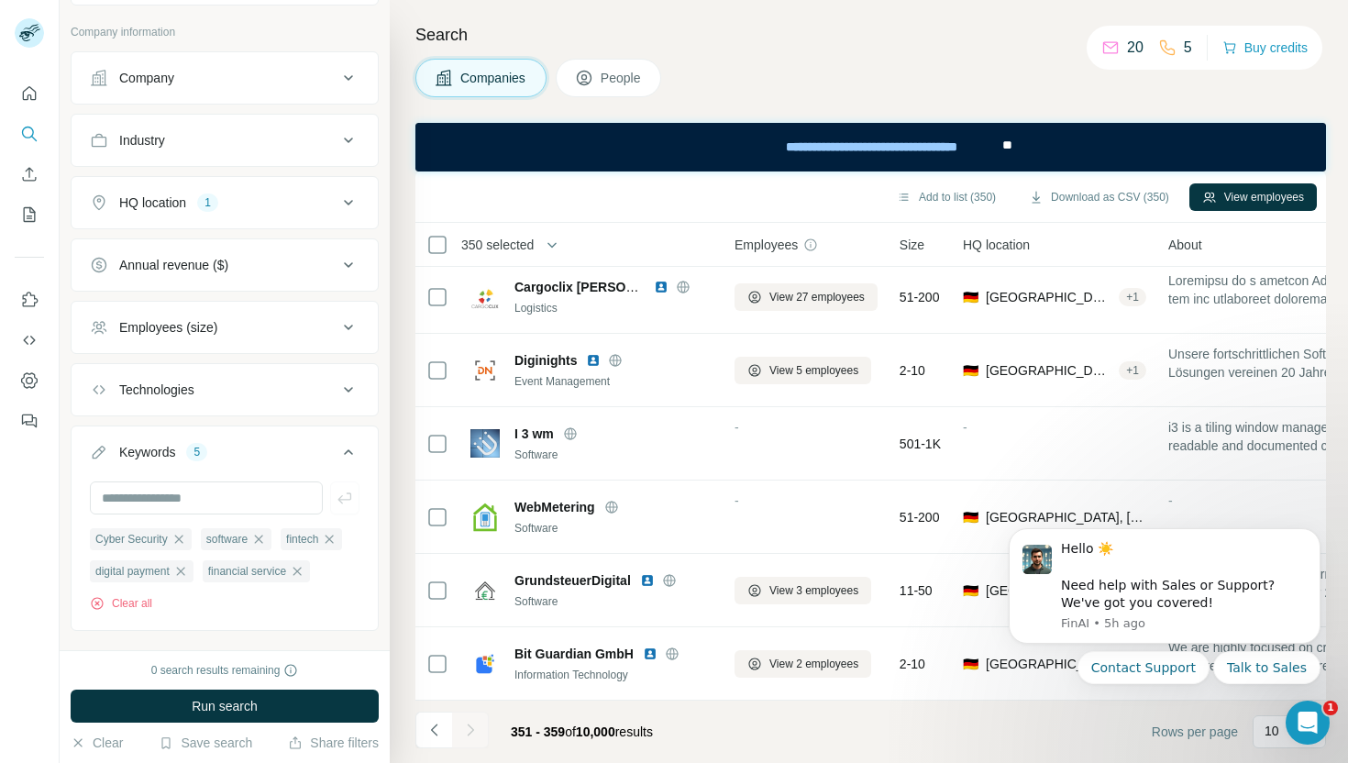
scroll to position [227, 0]
click at [1120, 194] on button "Download as CSV (359)" at bounding box center [1099, 197] width 166 height 28
